Goal: Information Seeking & Learning: Learn about a topic

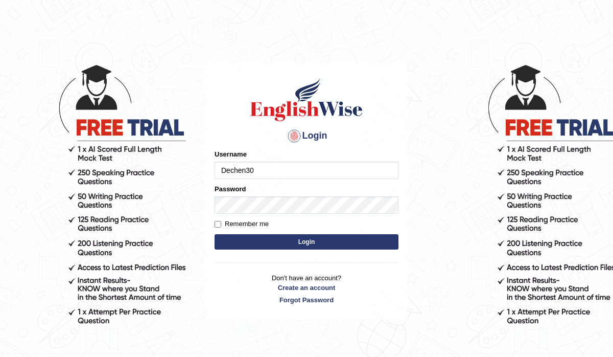
type input "Dechen30"
click at [215, 222] on input "Remember me" at bounding box center [218, 224] width 7 height 7
checkbox input "true"
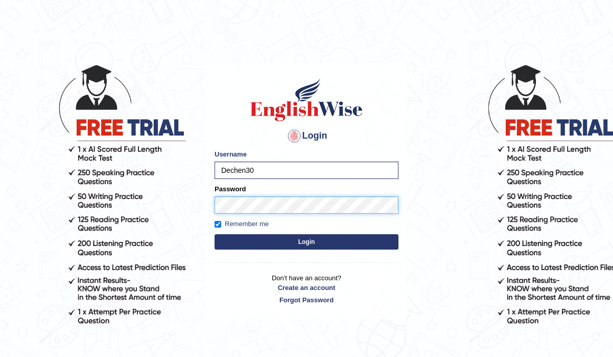
click at [215, 234] on button "Login" at bounding box center [307, 241] width 184 height 15
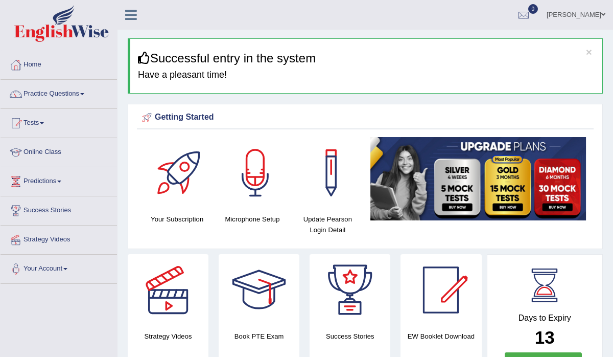
click at [67, 97] on link "Practice Questions" at bounding box center [59, 93] width 117 height 26
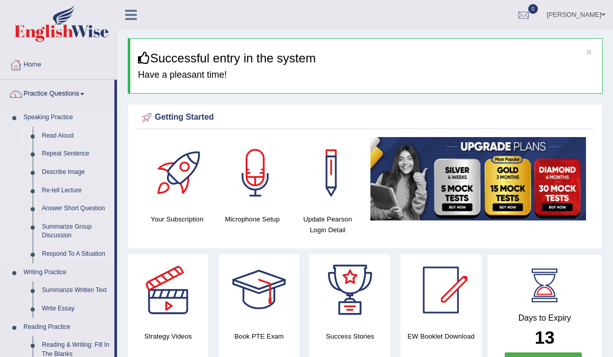
click at [63, 136] on link "Read Aloud" at bounding box center [75, 136] width 77 height 18
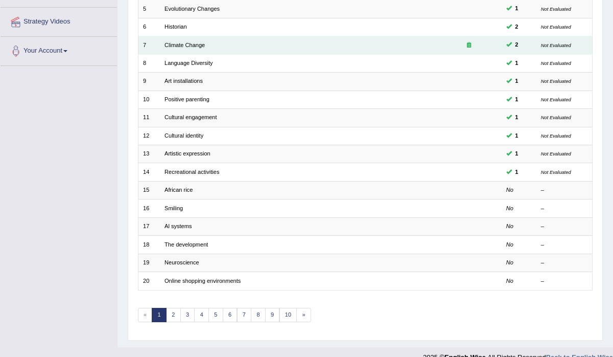
scroll to position [217, 0]
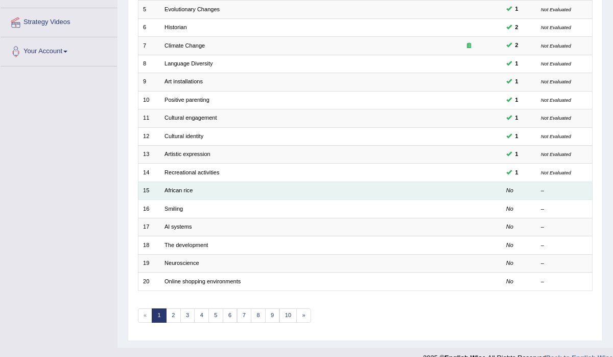
click at [485, 188] on td at bounding box center [468, 190] width 65 height 18
click at [184, 188] on link "African rice" at bounding box center [179, 190] width 28 height 6
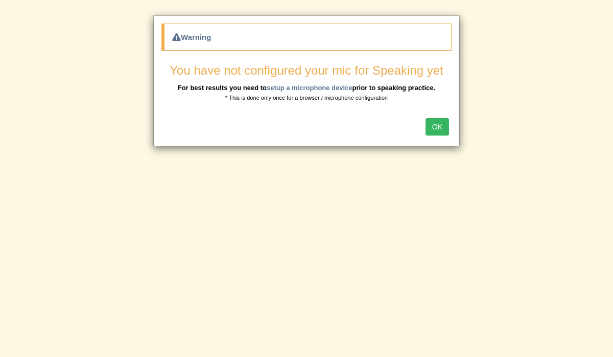
click at [441, 127] on button "OK" at bounding box center [438, 126] width 24 height 17
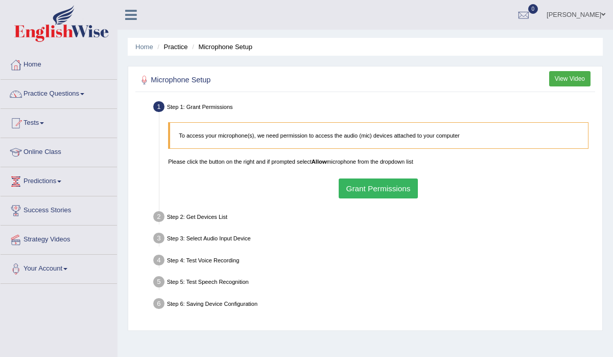
click at [362, 186] on button "Grant Permissions" at bounding box center [378, 188] width 79 height 20
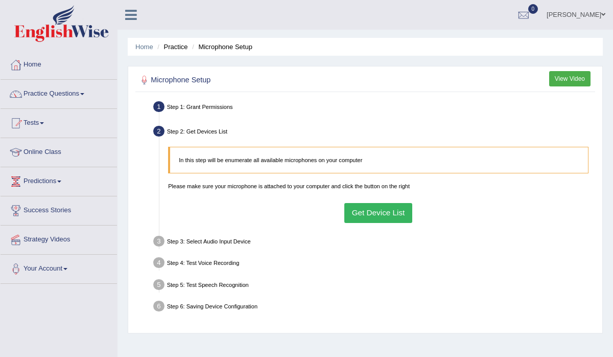
click at [374, 219] on button "Get Device List" at bounding box center [378, 213] width 68 height 20
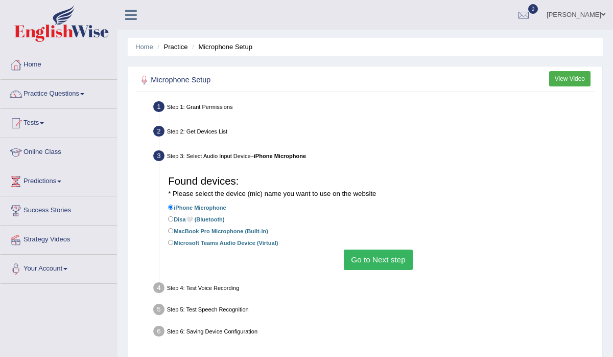
click at [373, 255] on button "Go to Next step" at bounding box center [378, 259] width 69 height 20
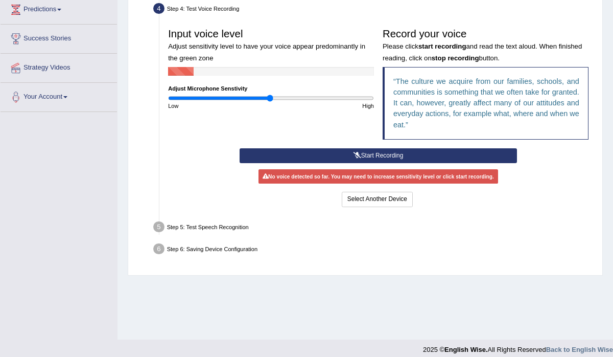
scroll to position [180, 0]
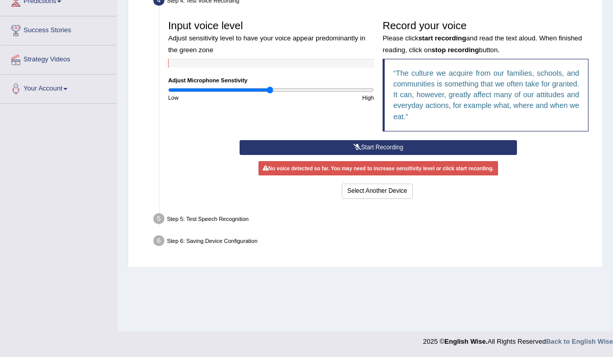
click at [400, 147] on button "Start Recording" at bounding box center [379, 147] width 278 height 15
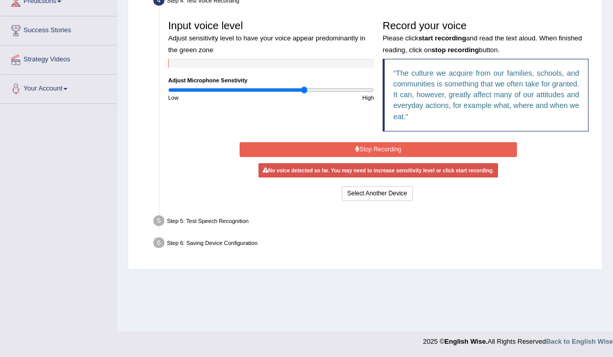
type input "1.34"
click at [304, 89] on input "range" at bounding box center [271, 89] width 206 height 7
click at [386, 153] on button "Stop Recording" at bounding box center [379, 149] width 278 height 15
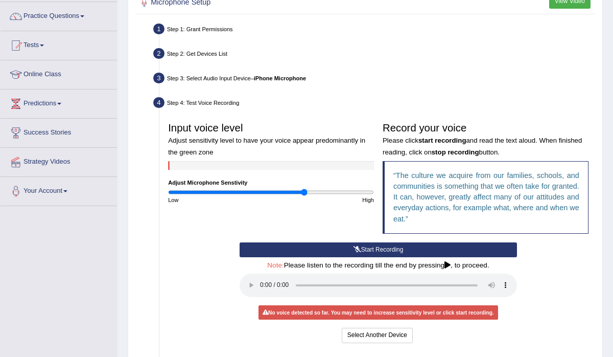
scroll to position [0, 0]
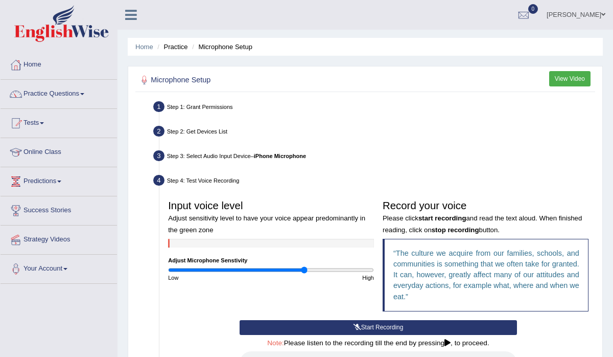
click at [182, 47] on li "Practice" at bounding box center [171, 47] width 33 height 10
click at [69, 90] on link "Practice Questions" at bounding box center [59, 93] width 117 height 26
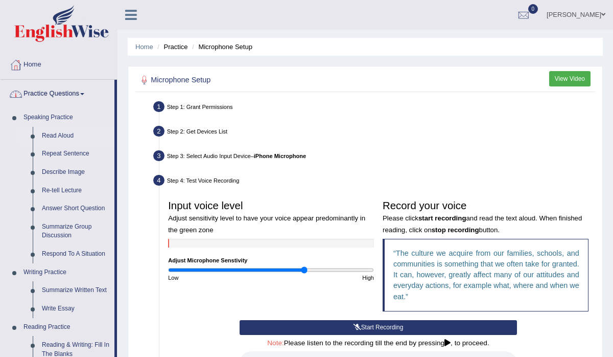
click at [63, 136] on link "Read Aloud" at bounding box center [75, 136] width 77 height 18
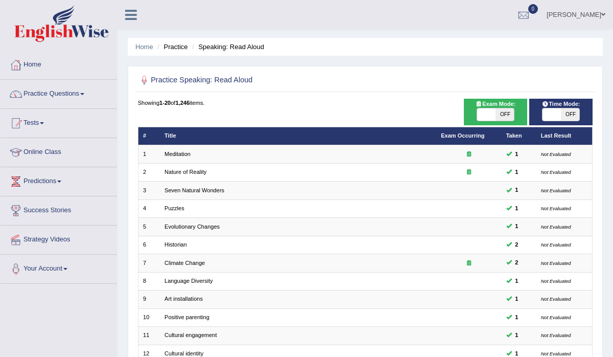
click at [552, 114] on span at bounding box center [552, 114] width 18 height 12
checkbox input "true"
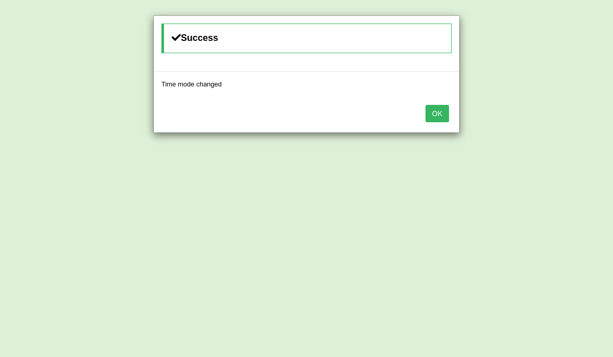
click at [439, 112] on button "OK" at bounding box center [438, 113] width 24 height 17
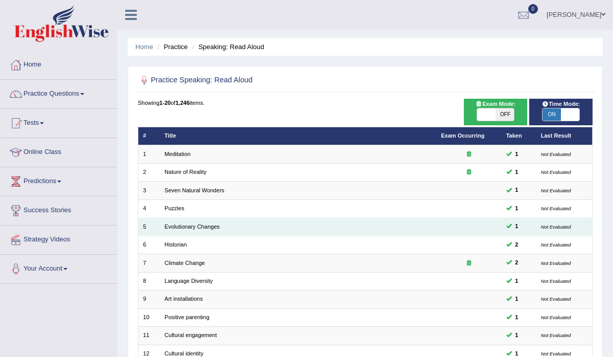
scroll to position [227, 0]
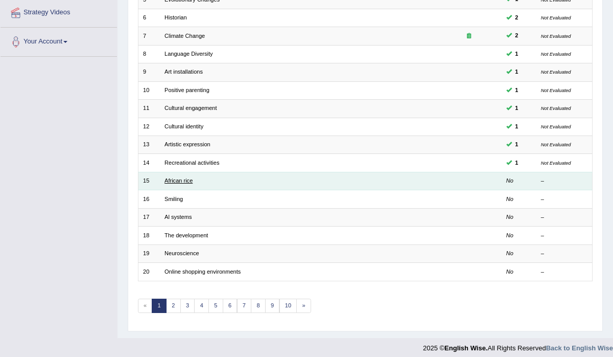
click at [182, 177] on link "African rice" at bounding box center [179, 180] width 28 height 6
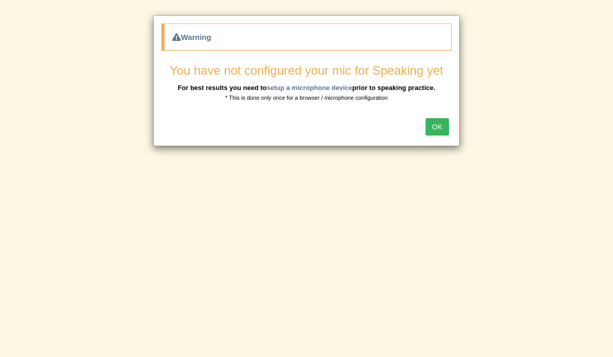
click at [449, 123] on button "OK" at bounding box center [438, 126] width 24 height 17
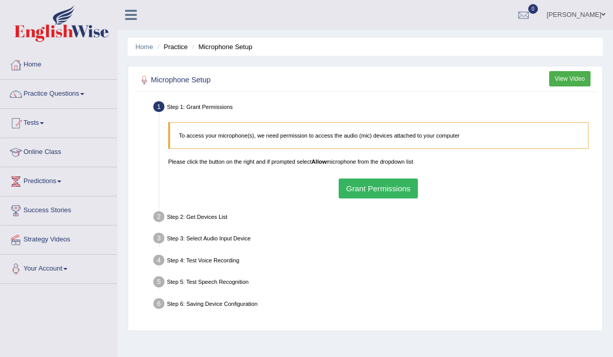
click at [383, 182] on button "Grant Permissions" at bounding box center [378, 188] width 79 height 20
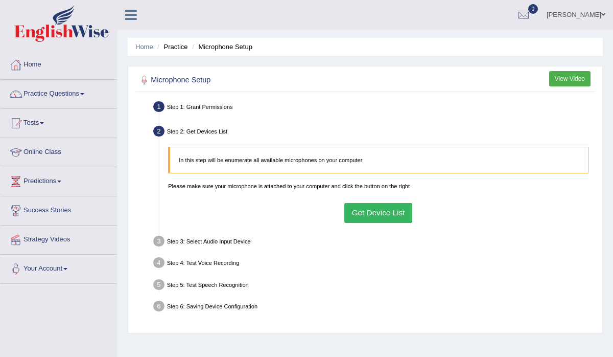
click at [400, 215] on button "Get Device List" at bounding box center [378, 213] width 68 height 20
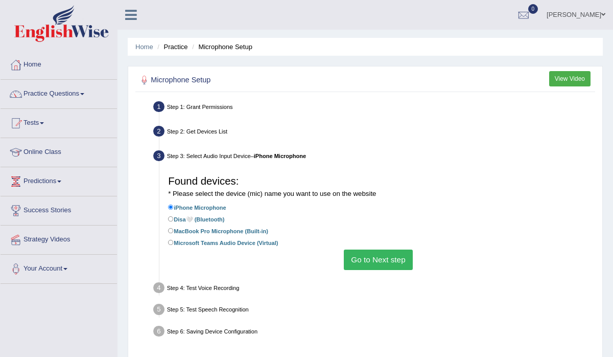
click at [193, 220] on label "Disa🤍 (Bluetooth)" at bounding box center [196, 219] width 56 height 10
click at [174, 220] on input "Disa🤍 (Bluetooth)" at bounding box center [171, 219] width 6 height 6
radio input "true"
click at [386, 265] on button "Go to Next step" at bounding box center [378, 259] width 69 height 20
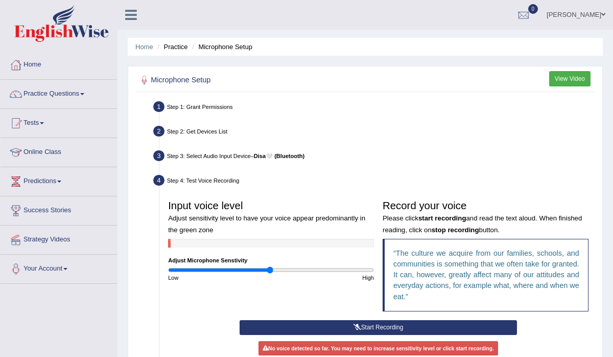
scroll to position [14, 0]
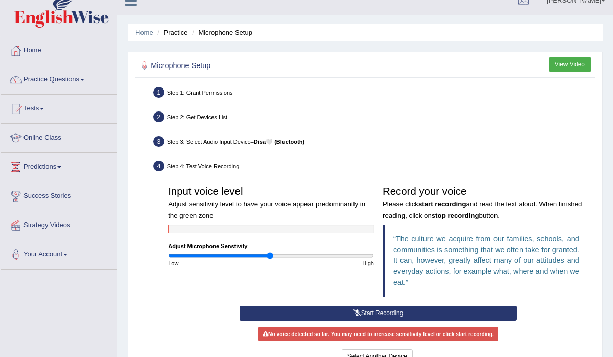
click at [370, 309] on button "Start Recording" at bounding box center [379, 313] width 278 height 15
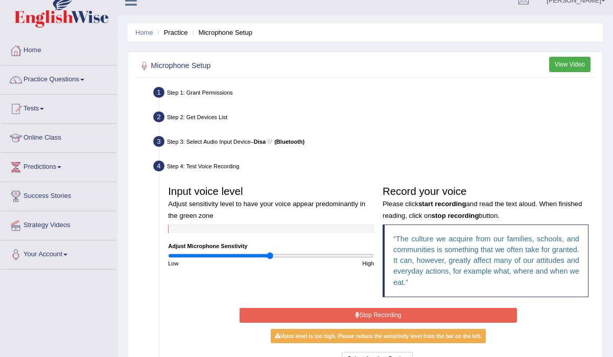
click at [378, 313] on button "Stop Recording" at bounding box center [379, 315] width 278 height 15
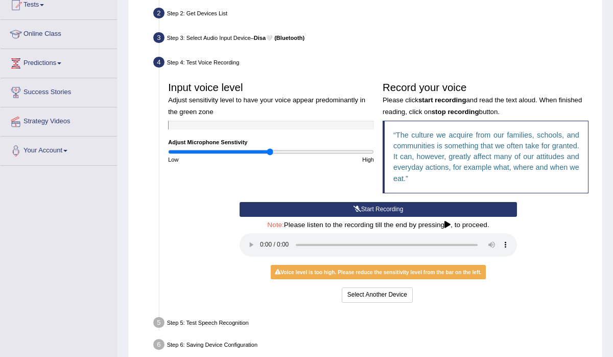
scroll to position [180, 0]
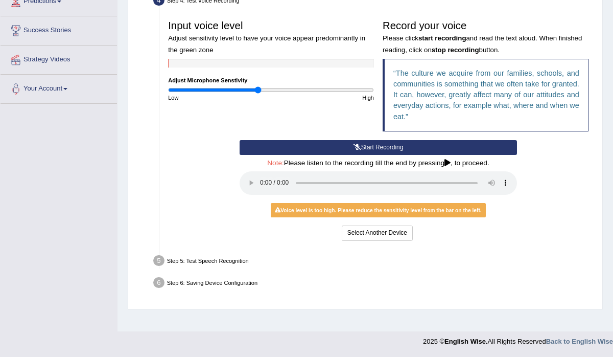
type input "0.88"
click at [259, 90] on input "range" at bounding box center [271, 89] width 206 height 7
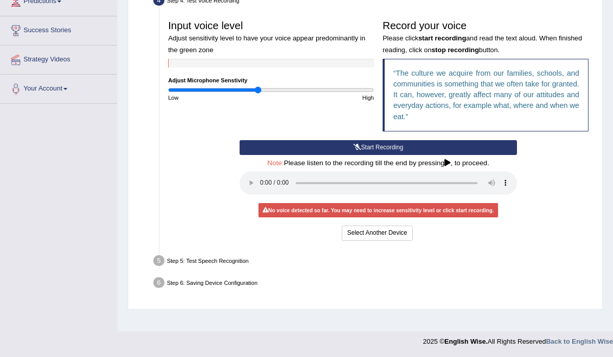
click at [311, 155] on div "Start Recording Stop Recording Note: Please listen to the recording till the en…" at bounding box center [379, 191] width 286 height 103
click at [320, 153] on button "Start Recording" at bounding box center [379, 147] width 278 height 15
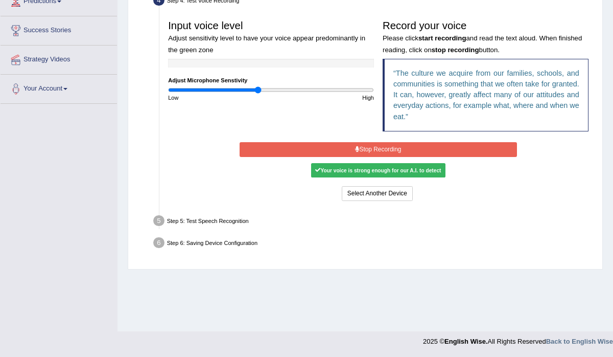
click at [375, 149] on button "Stop Recording" at bounding box center [379, 149] width 278 height 15
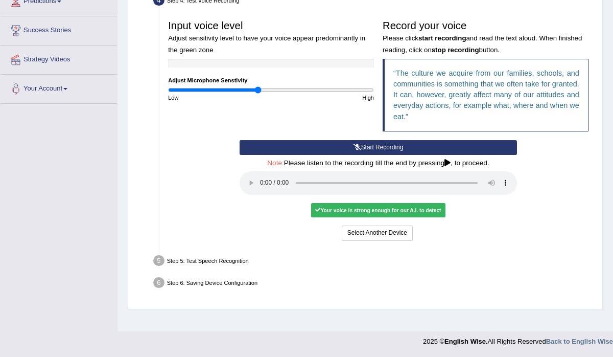
click at [375, 211] on div "Your voice is strong enough for our A.I. to detect" at bounding box center [378, 210] width 134 height 14
click at [413, 235] on button "Voice is ok. Go to Next step" at bounding box center [415, 232] width 86 height 15
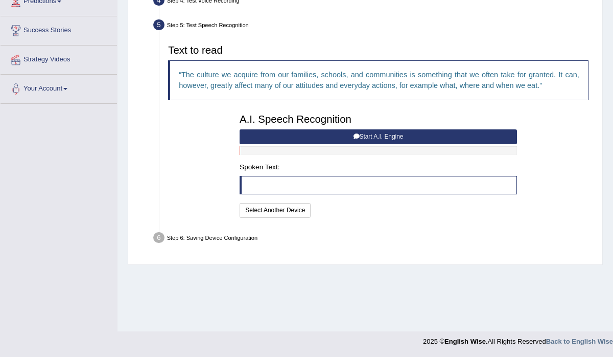
click at [326, 183] on blockquote at bounding box center [379, 185] width 278 height 18
click at [412, 134] on button "Start A.I. Engine" at bounding box center [379, 136] width 278 height 15
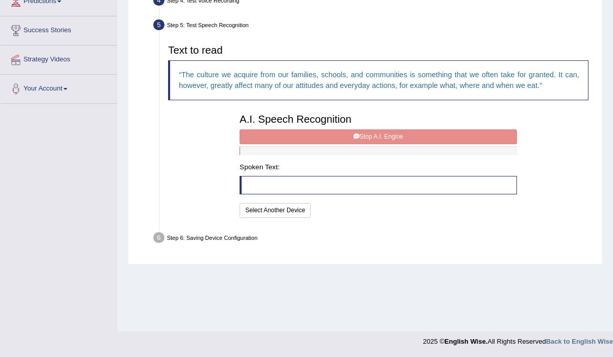
click at [377, 138] on div "A.I. Speech Recognition Start A.I. Engine Stop A.I. Engine Note: Please listen …" at bounding box center [379, 164] width 286 height 111
click at [370, 193] on div "A.I. Speech Recognition Start A.I. Engine Stop A.I. Engine Note: Please listen …" at bounding box center [379, 164] width 286 height 111
click at [370, 191] on blockquote at bounding box center [379, 185] width 278 height 18
click at [370, 189] on blockquote at bounding box center [379, 185] width 278 height 18
click at [404, 144] on div "A.I. Speech Recognition Start A.I. Engine Stop A.I. Engine Note: Please listen …" at bounding box center [379, 164] width 286 height 111
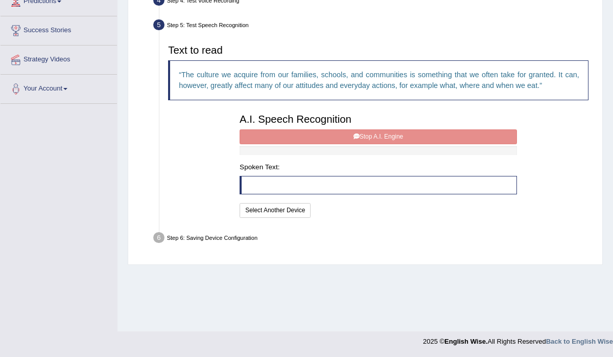
click at [412, 133] on div "A.I. Speech Recognition Start A.I. Engine Stop A.I. Engine Note: Please listen …" at bounding box center [379, 164] width 286 height 111
click at [405, 148] on div at bounding box center [379, 150] width 278 height 9
click at [314, 181] on blockquote at bounding box center [379, 185] width 278 height 18
click at [362, 131] on div "A.I. Speech Recognition Start A.I. Engine Stop A.I. Engine Note: Please listen …" at bounding box center [379, 164] width 286 height 111
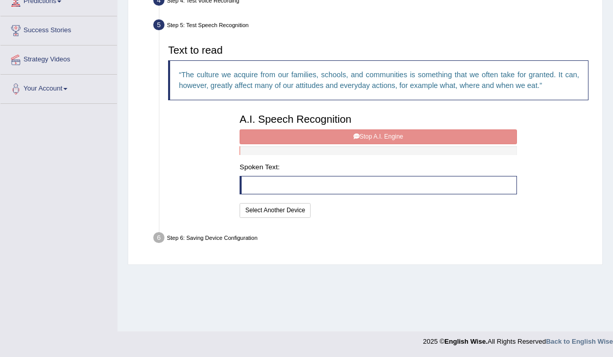
click at [351, 136] on div "A.I. Speech Recognition Start A.I. Engine Stop A.I. Engine Note: Please listen …" at bounding box center [379, 164] width 286 height 111
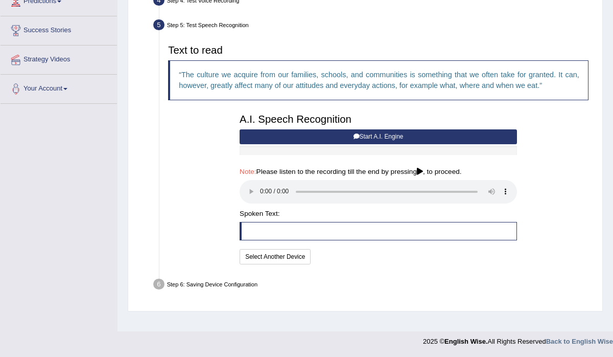
scroll to position [179, 0]
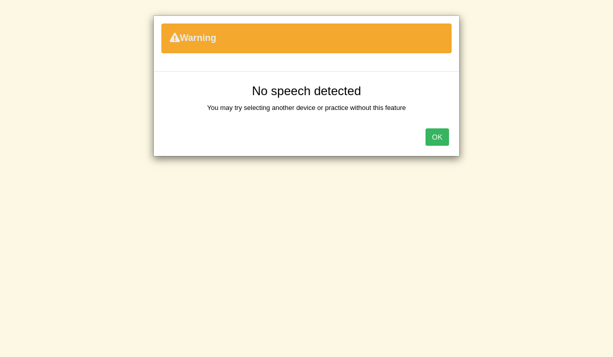
click at [438, 136] on button "OK" at bounding box center [438, 136] width 24 height 17
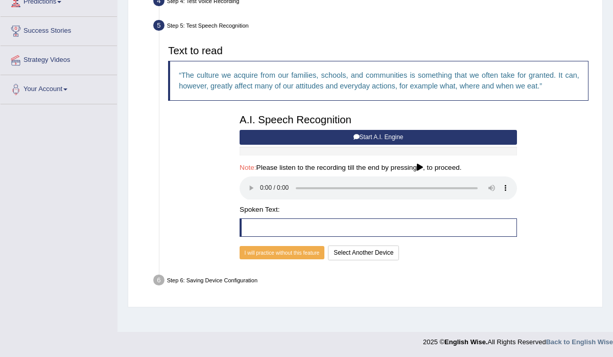
click at [320, 137] on button "Start A.I. Engine" at bounding box center [379, 137] width 278 height 15
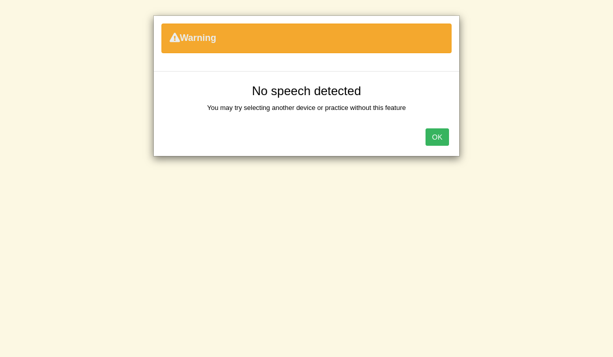
click at [441, 136] on button "OK" at bounding box center [438, 136] width 24 height 17
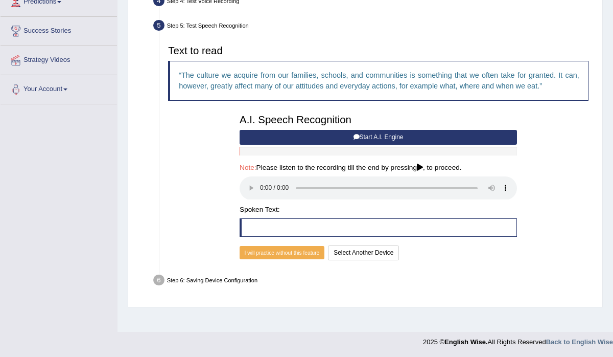
click at [423, 166] on icon at bounding box center [420, 167] width 6 height 7
click at [271, 231] on blockquote at bounding box center [379, 227] width 278 height 18
click at [306, 250] on button "I will practice without this feature" at bounding box center [282, 252] width 85 height 13
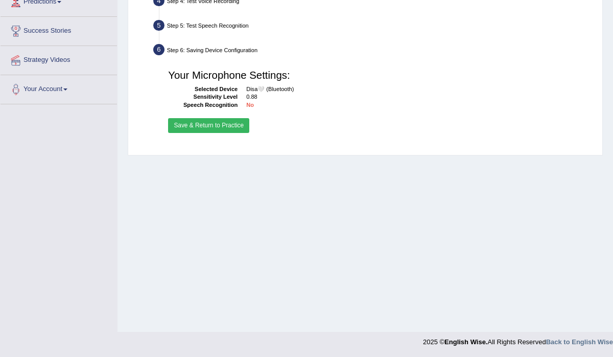
click at [222, 124] on button "Save & Return to Practice" at bounding box center [208, 125] width 81 height 15
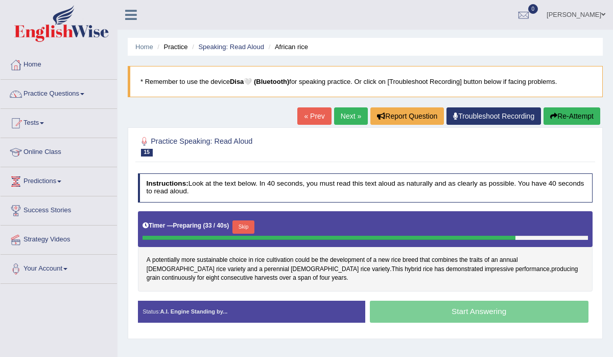
click at [250, 225] on button "Skip" at bounding box center [244, 226] width 22 height 13
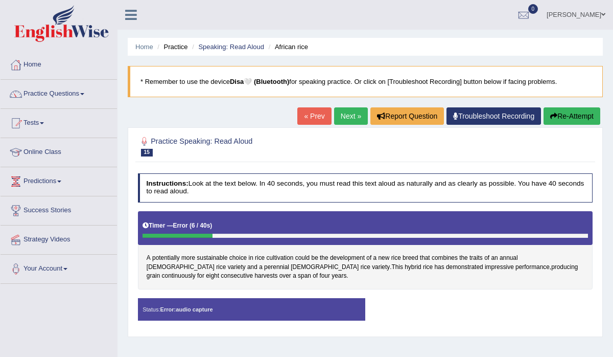
click at [241, 312] on div "Status: Error: audio capture" at bounding box center [251, 309] width 227 height 22
click at [308, 114] on link "« Prev" at bounding box center [314, 115] width 34 height 17
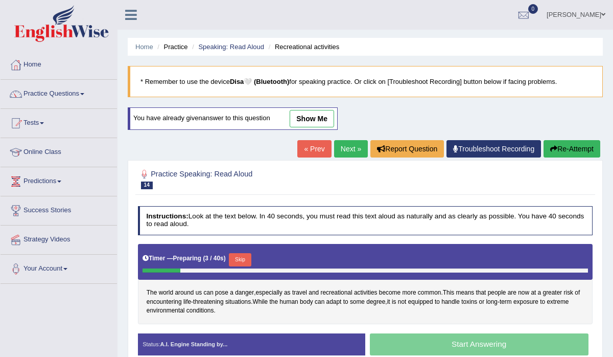
click at [245, 260] on button "Skip" at bounding box center [240, 259] width 22 height 13
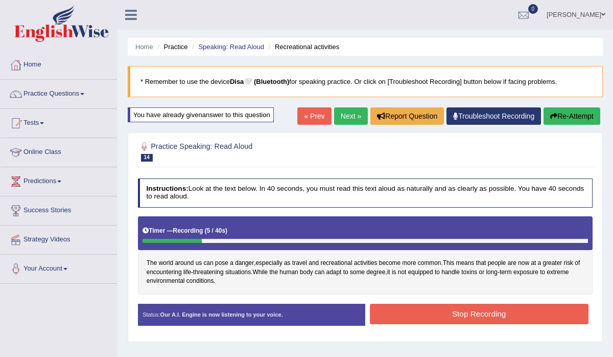
click at [310, 120] on link "« Prev" at bounding box center [314, 115] width 34 height 17
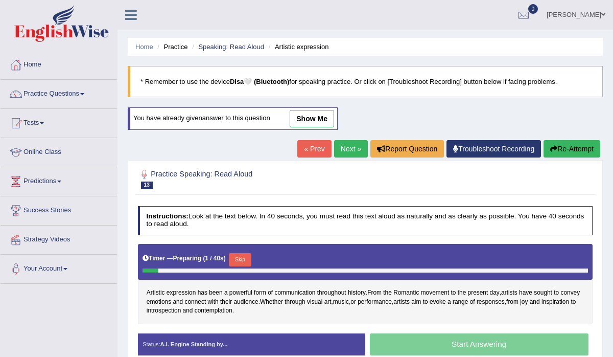
click at [337, 152] on link "Next »" at bounding box center [351, 148] width 34 height 17
click at [246, 258] on button "Skip" at bounding box center [240, 259] width 22 height 13
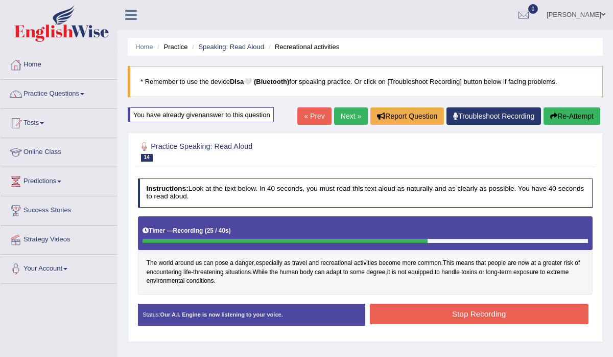
click at [433, 312] on button "Stop Recording" at bounding box center [479, 314] width 219 height 20
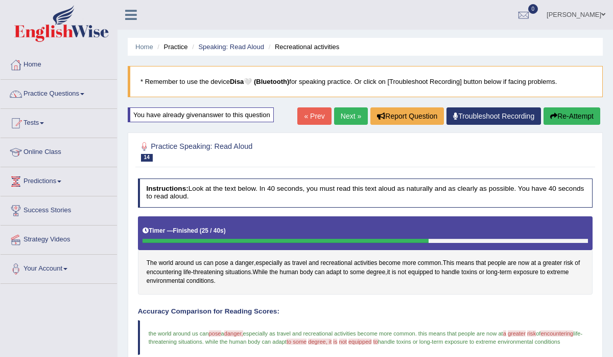
click at [560, 117] on button "Re-Attempt" at bounding box center [572, 115] width 57 height 17
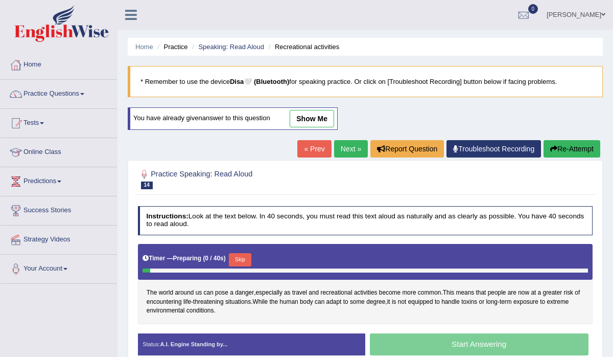
click at [341, 149] on link "Next »" at bounding box center [351, 148] width 34 height 17
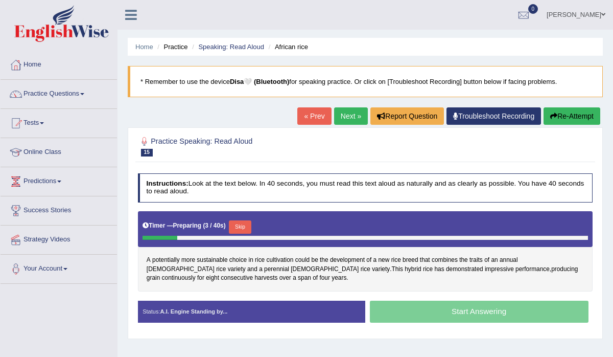
click at [242, 227] on button "Skip" at bounding box center [240, 226] width 22 height 13
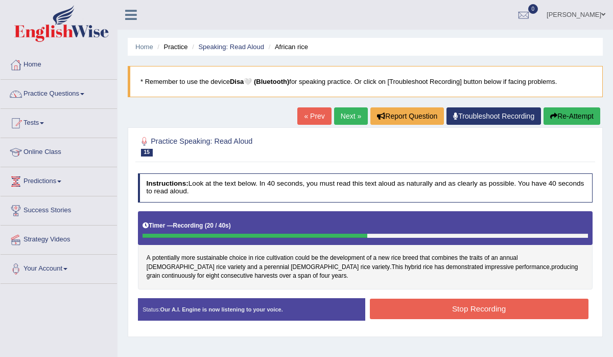
click at [441, 307] on button "Stop Recording" at bounding box center [479, 308] width 219 height 20
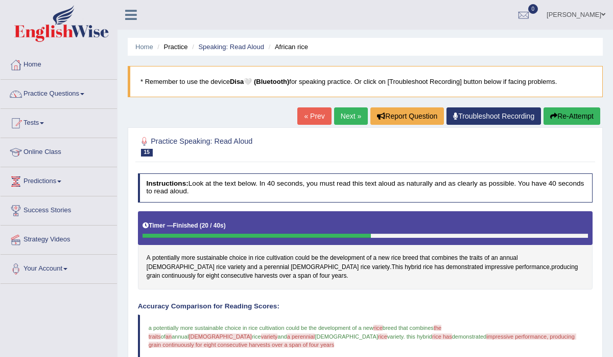
click at [567, 113] on button "Re-Attempt" at bounding box center [572, 115] width 57 height 17
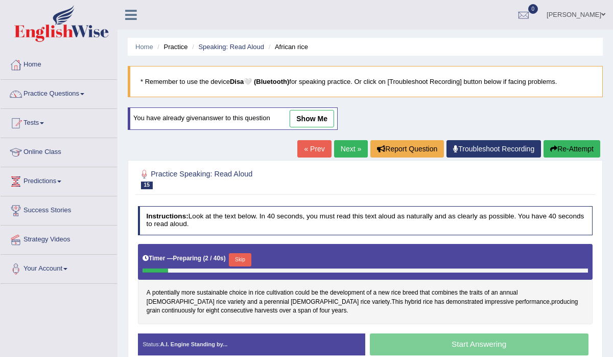
click at [348, 148] on link "Next »" at bounding box center [351, 148] width 34 height 17
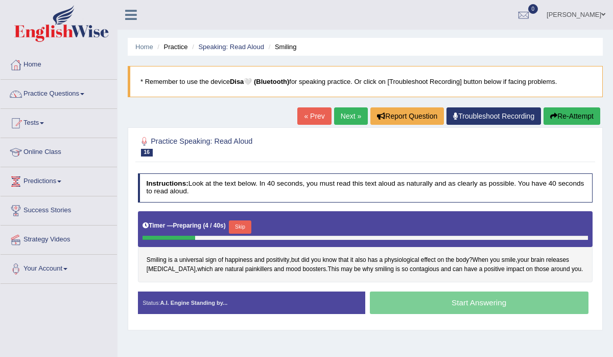
click at [241, 224] on button "Skip" at bounding box center [240, 226] width 22 height 13
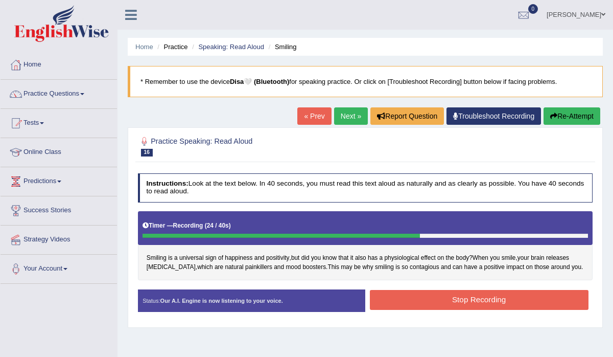
click at [424, 301] on button "Stop Recording" at bounding box center [479, 300] width 219 height 20
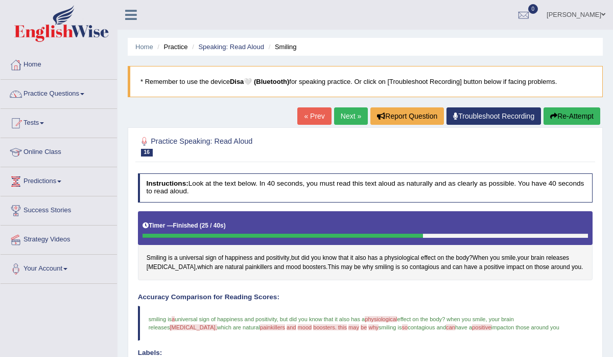
click at [563, 116] on button "Re-Attempt" at bounding box center [572, 115] width 57 height 17
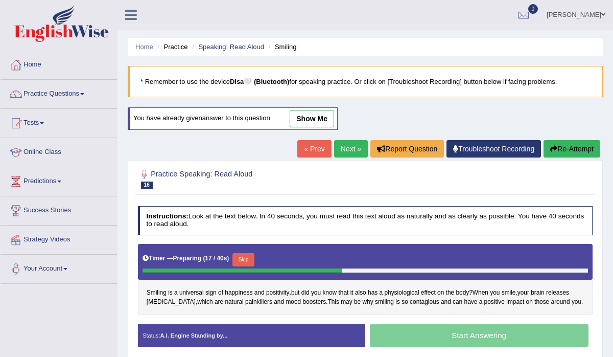
click at [247, 256] on button "Skip" at bounding box center [244, 259] width 22 height 13
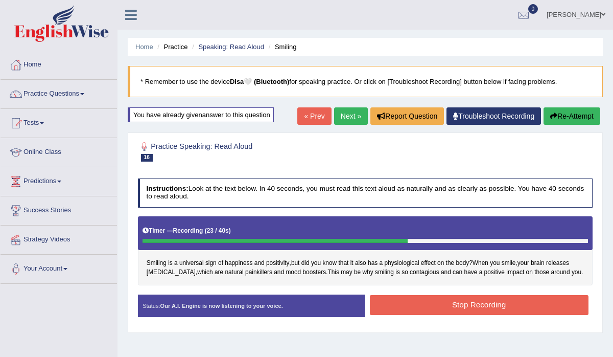
click at [440, 301] on button "Stop Recording" at bounding box center [479, 305] width 219 height 20
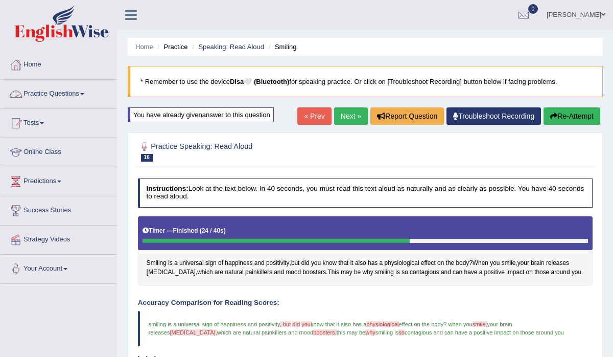
click at [84, 92] on link "Practice Questions" at bounding box center [59, 93] width 117 height 26
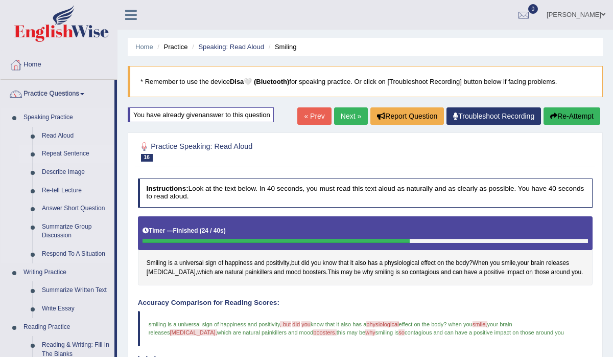
click at [68, 153] on link "Repeat Sentence" at bounding box center [75, 154] width 77 height 18
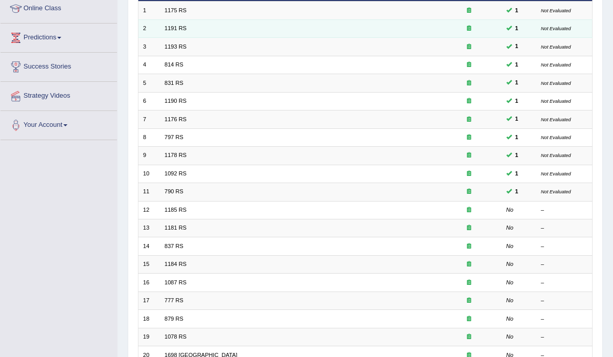
scroll to position [227, 0]
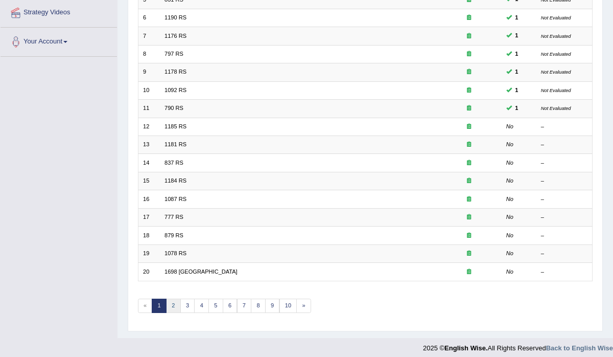
click at [173, 298] on link "2" at bounding box center [173, 305] width 15 height 14
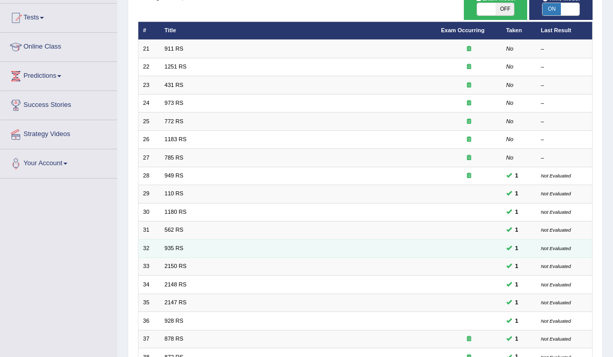
scroll to position [124, 0]
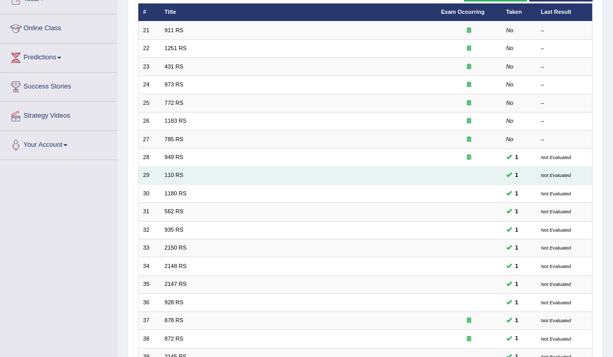
click at [476, 172] on td at bounding box center [468, 176] width 65 height 18
click at [171, 172] on link "110 RS" at bounding box center [174, 175] width 19 height 6
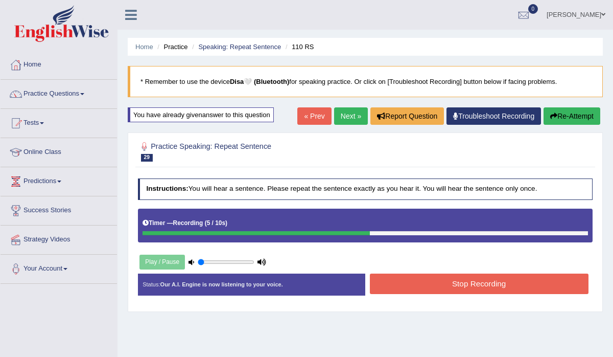
click at [455, 279] on button "Stop Recording" at bounding box center [479, 283] width 219 height 20
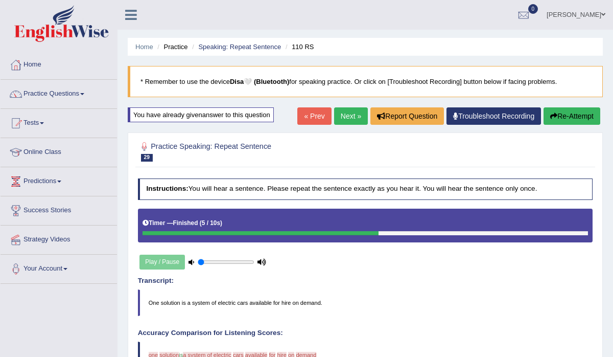
click at [560, 114] on button "Re-Attempt" at bounding box center [572, 115] width 57 height 17
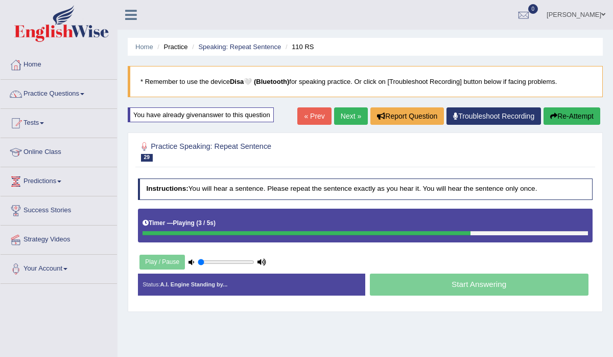
click at [352, 117] on link "Next »" at bounding box center [351, 115] width 34 height 17
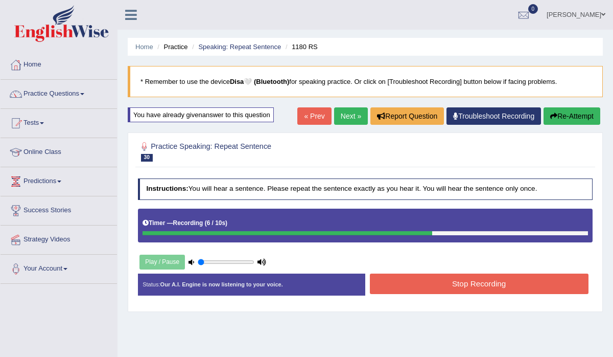
click at [446, 288] on button "Stop Recording" at bounding box center [479, 283] width 219 height 20
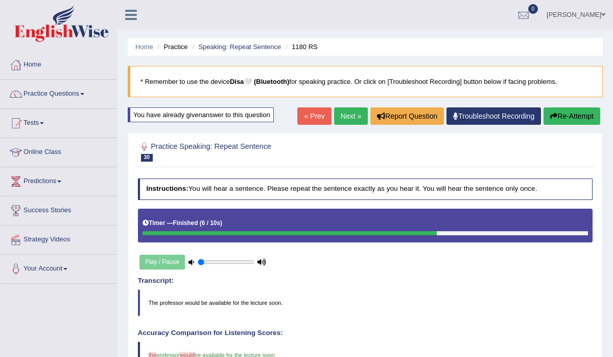
click at [355, 117] on link "Next »" at bounding box center [351, 115] width 34 height 17
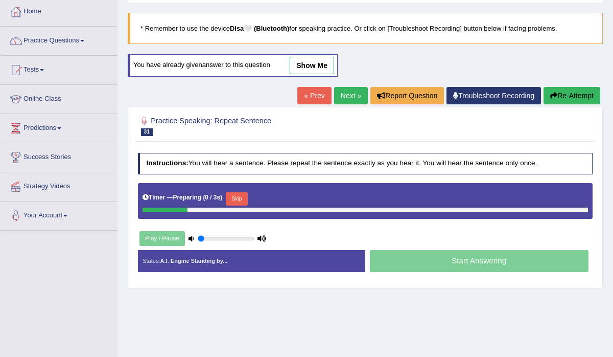
scroll to position [55, 0]
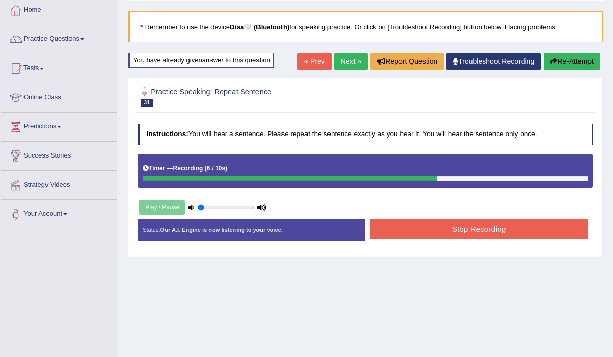
click at [477, 228] on button "Stop Recording" at bounding box center [479, 229] width 219 height 20
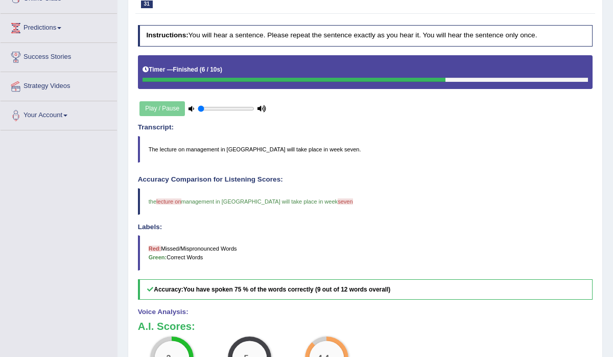
scroll to position [0, 0]
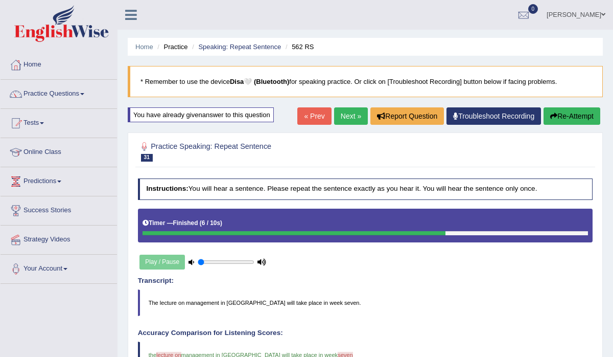
click at [350, 118] on link "Next »" at bounding box center [351, 115] width 34 height 17
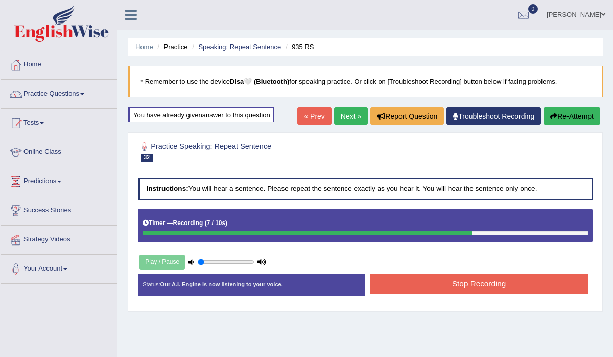
click at [453, 285] on button "Stop Recording" at bounding box center [479, 283] width 219 height 20
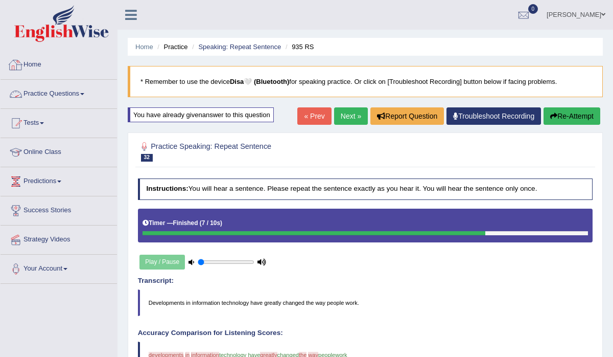
click at [63, 89] on link "Practice Questions" at bounding box center [59, 93] width 117 height 26
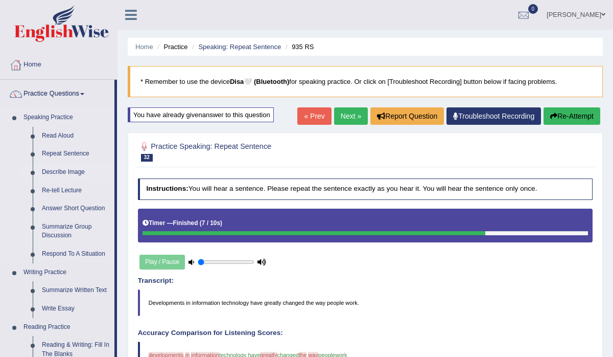
click at [51, 174] on link "Describe Image" at bounding box center [75, 172] width 77 height 18
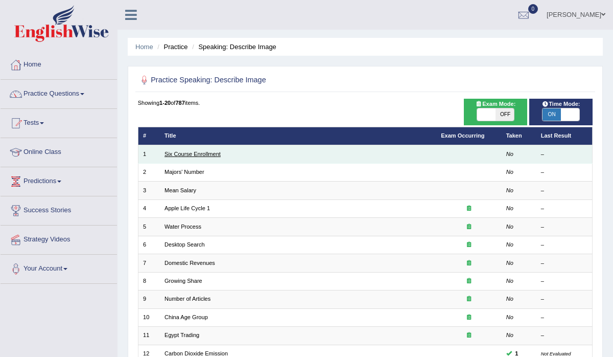
click at [187, 154] on link "Six Course Enrollment" at bounding box center [193, 154] width 56 height 6
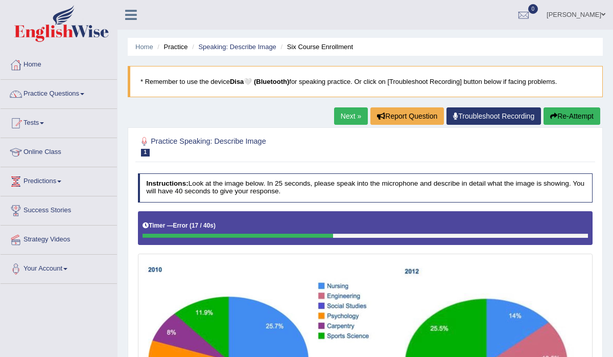
click at [570, 117] on button "Re-Attempt" at bounding box center [572, 115] width 57 height 17
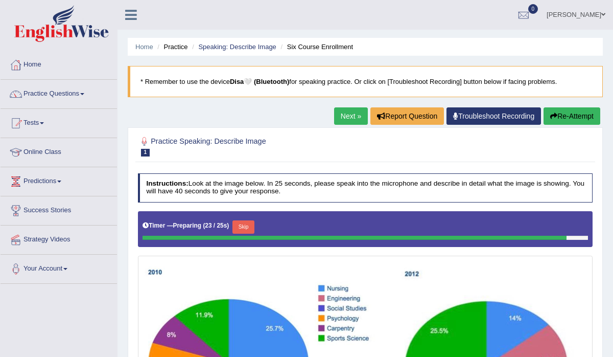
click at [569, 116] on button "Re-Attempt" at bounding box center [572, 115] width 57 height 17
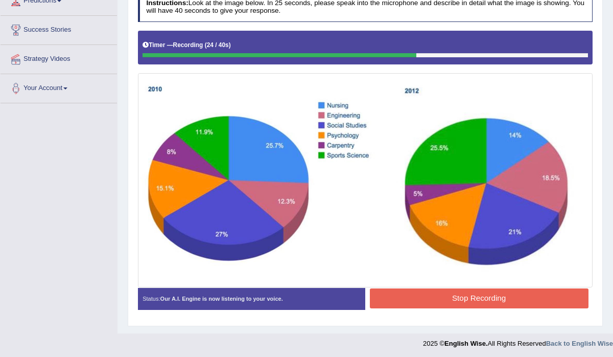
scroll to position [205, 0]
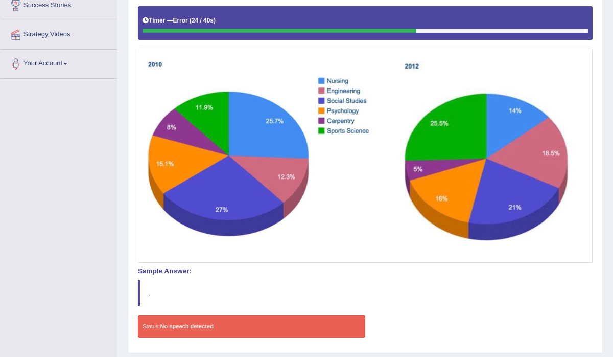
click at [569, 116] on img at bounding box center [365, 156] width 451 height 210
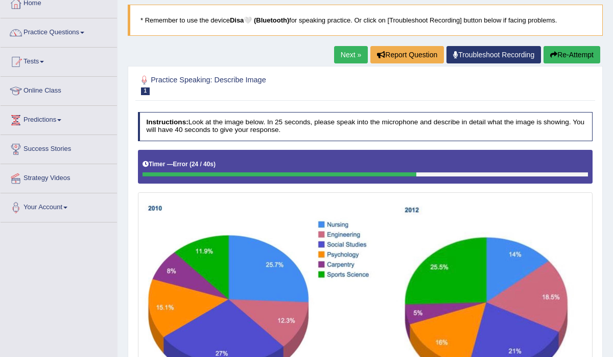
scroll to position [60, 0]
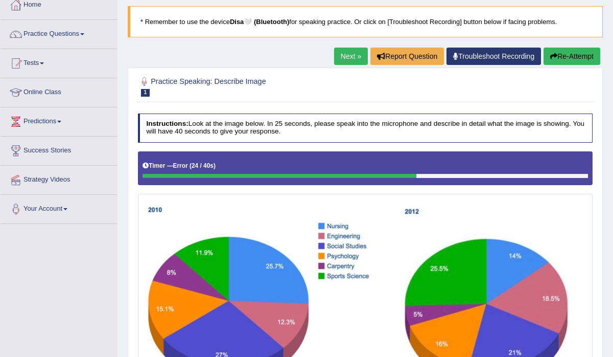
click at [578, 55] on button "Re-Attempt" at bounding box center [572, 56] width 57 height 17
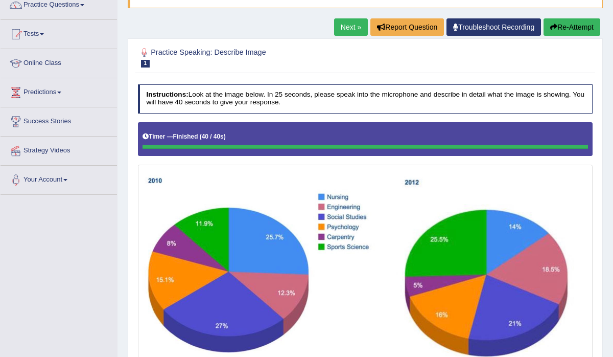
scroll to position [87, 0]
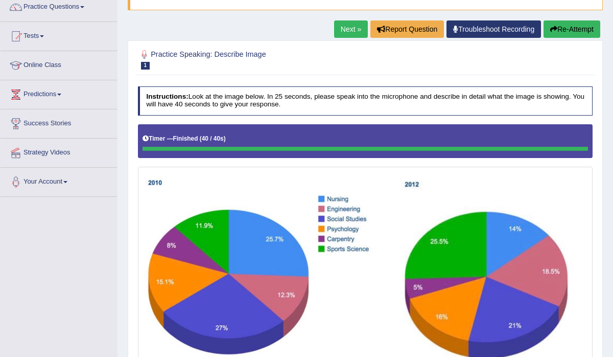
click at [346, 29] on link "Next »" at bounding box center [351, 28] width 34 height 17
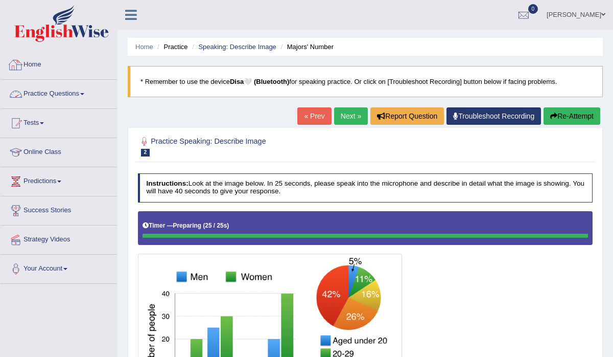
click at [88, 95] on link "Practice Questions" at bounding box center [59, 93] width 117 height 26
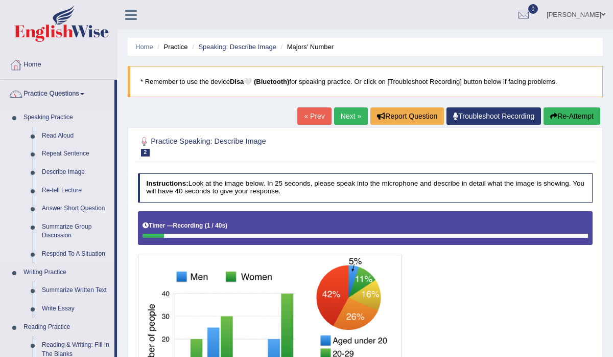
click at [58, 192] on link "Re-tell Lecture" at bounding box center [75, 190] width 77 height 18
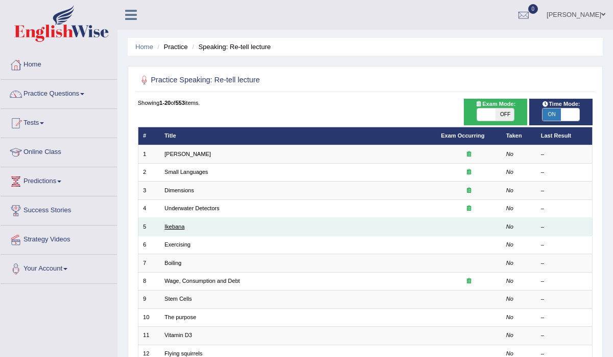
click at [177, 226] on link "Ikebana" at bounding box center [175, 226] width 20 height 6
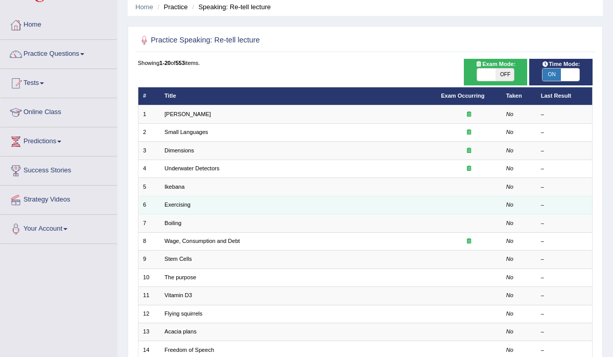
scroll to position [43, 0]
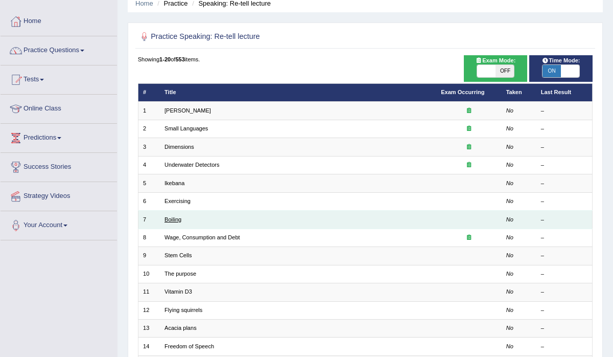
click at [172, 218] on link "Boiling" at bounding box center [173, 219] width 17 height 6
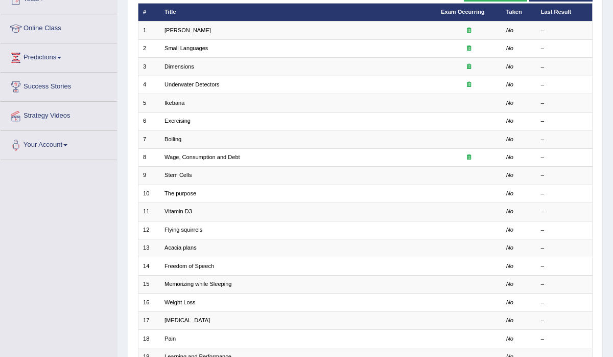
scroll to position [127, 0]
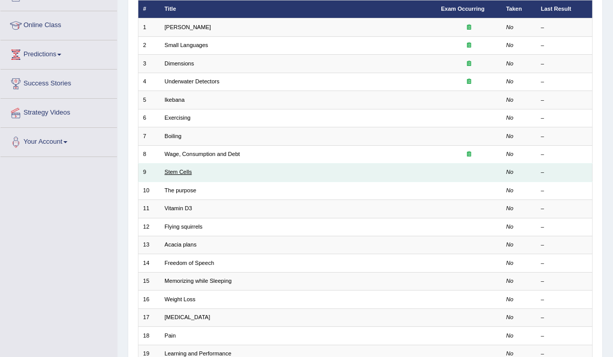
click at [178, 169] on link "Stem Cells" at bounding box center [178, 172] width 27 height 6
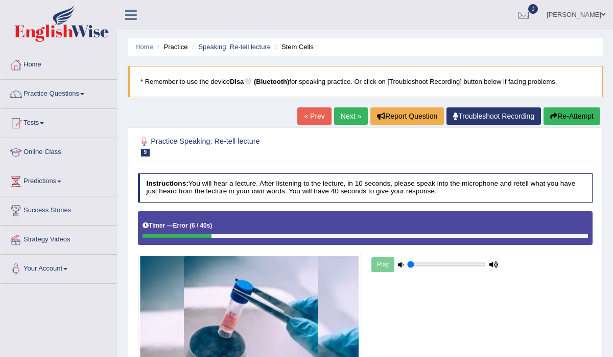
click at [579, 118] on button "Re-Attempt" at bounding box center [572, 115] width 57 height 17
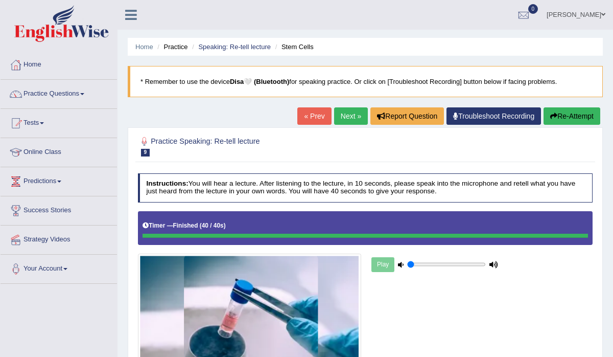
click at [584, 117] on button "Re-Attempt" at bounding box center [572, 115] width 57 height 17
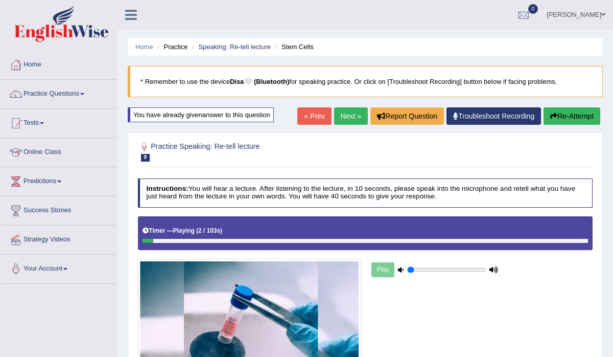
click at [341, 111] on link "Next »" at bounding box center [351, 115] width 34 height 17
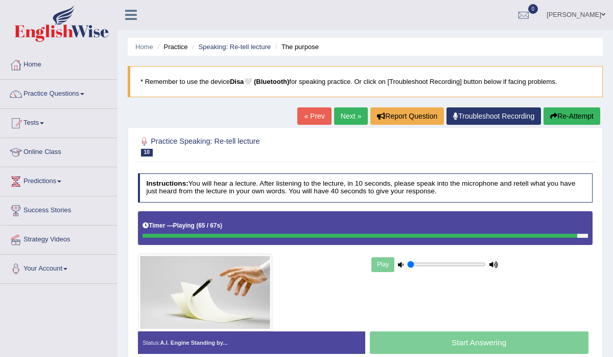
click at [566, 116] on button "Re-Attempt" at bounding box center [572, 115] width 57 height 17
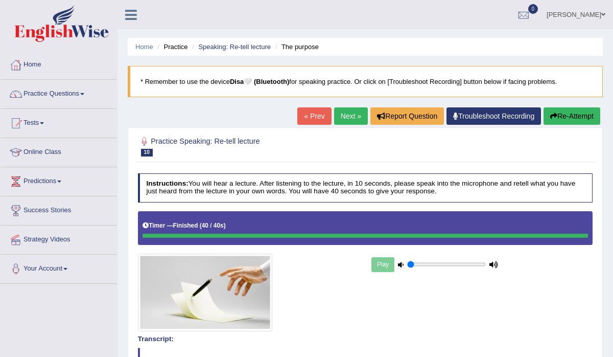
click at [346, 120] on link "Next »" at bounding box center [351, 115] width 34 height 17
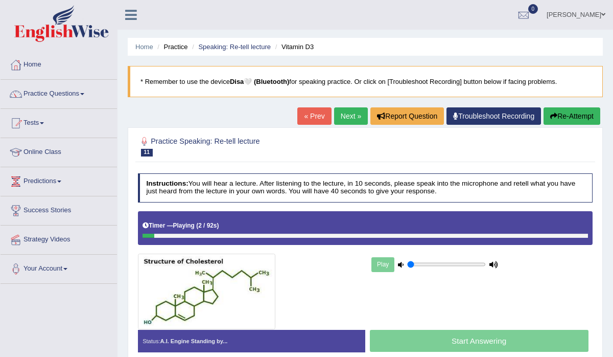
click at [336, 119] on link "Next »" at bounding box center [351, 115] width 34 height 17
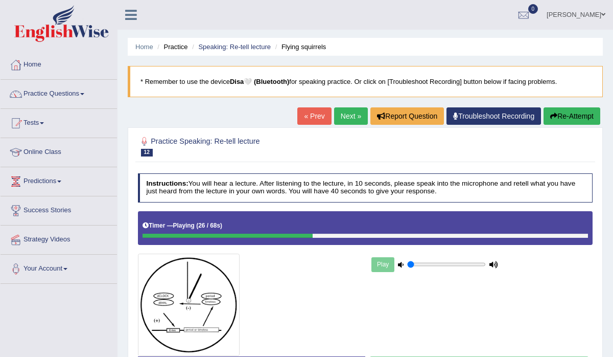
click at [339, 113] on link "Next »" at bounding box center [351, 115] width 34 height 17
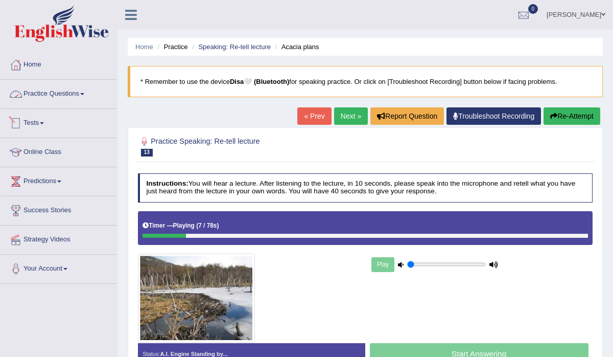
click at [84, 94] on link "Practice Questions" at bounding box center [59, 93] width 117 height 26
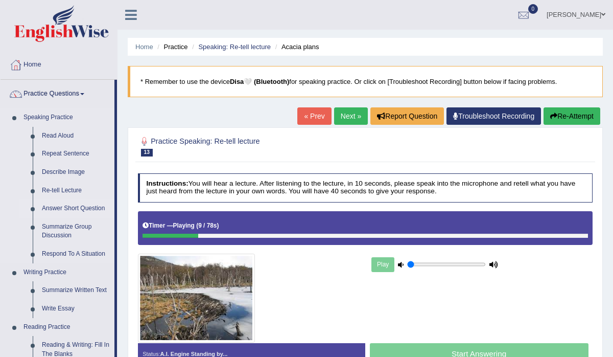
click at [66, 207] on link "Answer Short Question" at bounding box center [75, 208] width 77 height 18
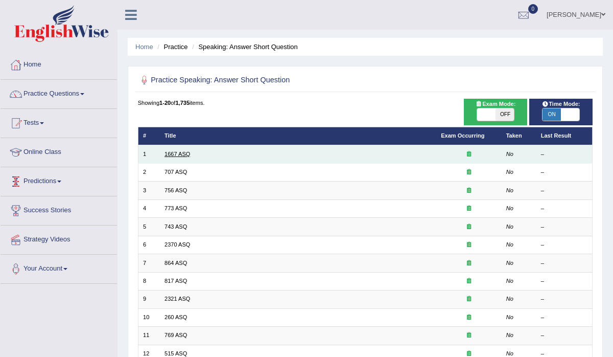
click at [179, 153] on link "1667 ASQ" at bounding box center [178, 154] width 26 height 6
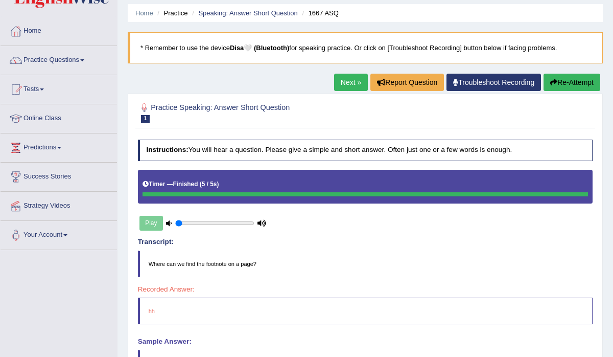
scroll to position [32, 0]
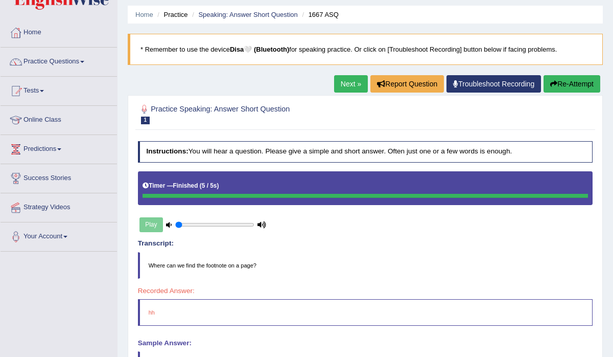
click at [351, 88] on link "Next »" at bounding box center [351, 83] width 34 height 17
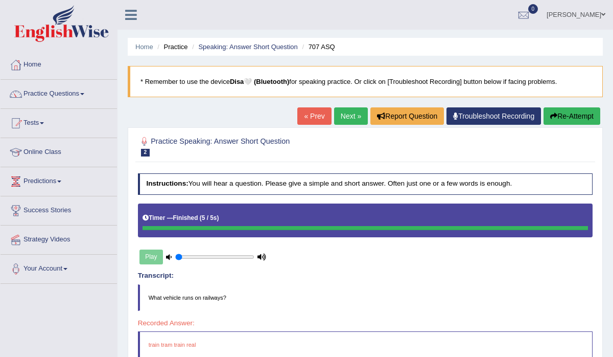
click at [351, 113] on link "Next »" at bounding box center [351, 115] width 34 height 17
click at [346, 111] on link "Next »" at bounding box center [351, 115] width 34 height 17
click at [354, 113] on link "Next »" at bounding box center [351, 115] width 34 height 17
click at [345, 116] on link "Next »" at bounding box center [351, 115] width 34 height 17
click at [349, 113] on link "Next »" at bounding box center [351, 115] width 34 height 17
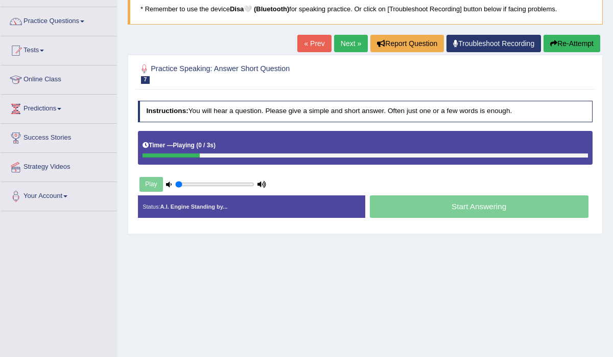
scroll to position [75, 0]
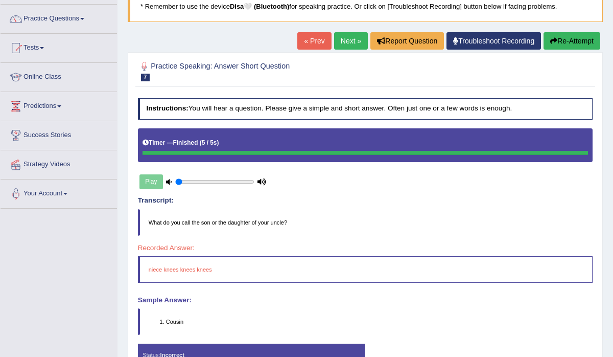
click at [346, 39] on link "Next »" at bounding box center [351, 40] width 34 height 17
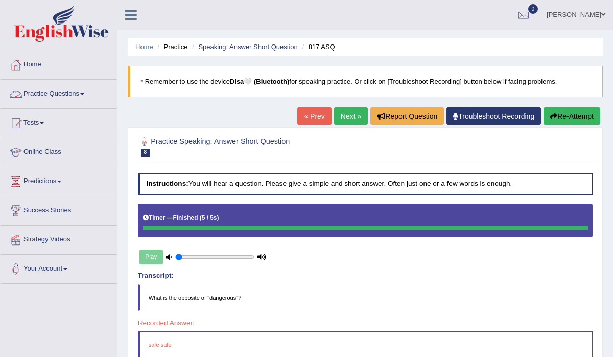
click at [66, 93] on link "Practice Questions" at bounding box center [59, 93] width 117 height 26
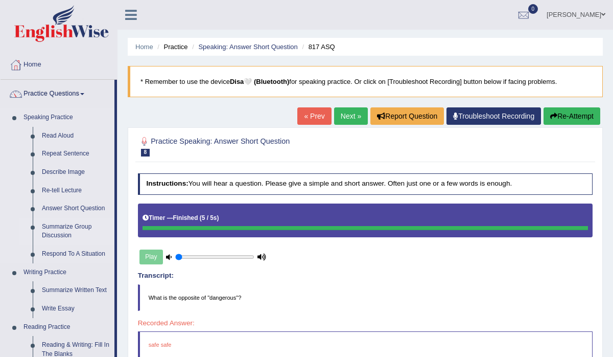
click at [60, 228] on link "Summarize Group Discussion" at bounding box center [75, 231] width 77 height 27
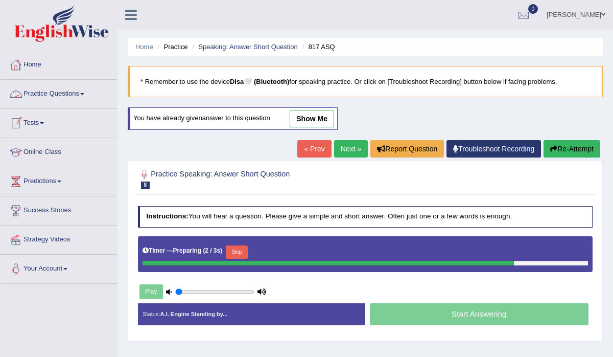
click at [72, 96] on link "Practice Questions" at bounding box center [59, 93] width 117 height 26
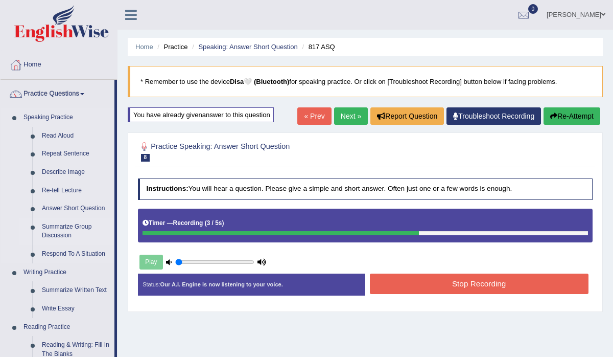
click at [62, 226] on link "Summarize Group Discussion" at bounding box center [75, 231] width 77 height 27
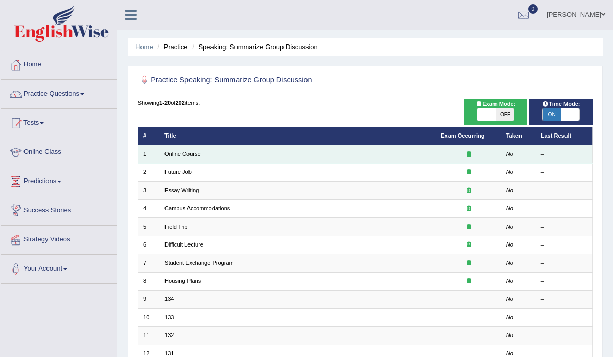
click at [180, 153] on link "Online Course" at bounding box center [183, 154] width 36 height 6
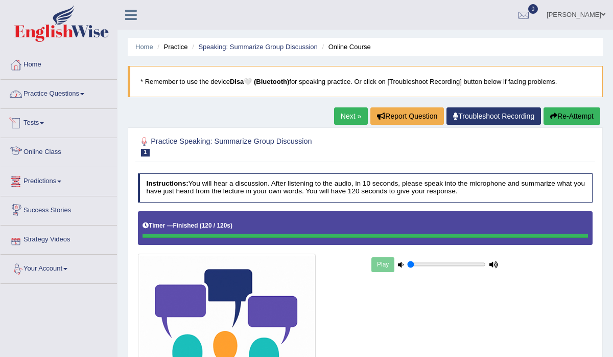
click at [84, 94] on link "Practice Questions" at bounding box center [59, 93] width 117 height 26
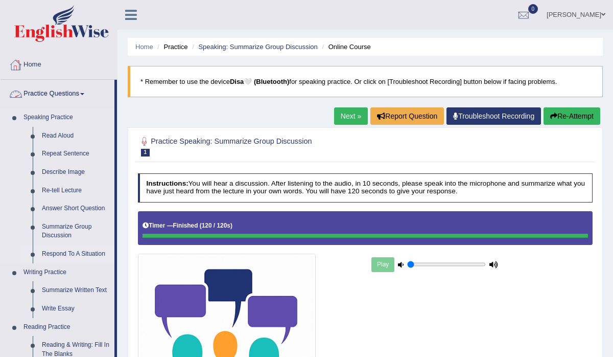
click at [56, 255] on link "Respond To A Situation" at bounding box center [75, 254] width 77 height 18
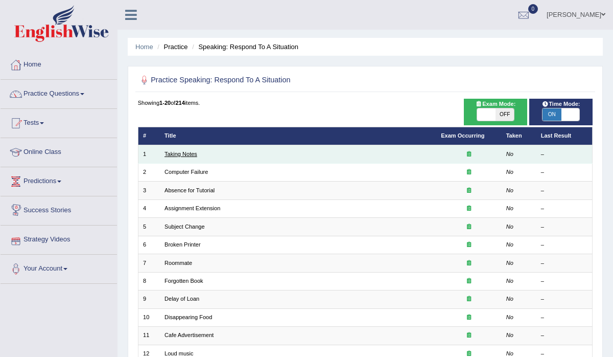
click at [174, 155] on link "Taking Notes" at bounding box center [181, 154] width 33 height 6
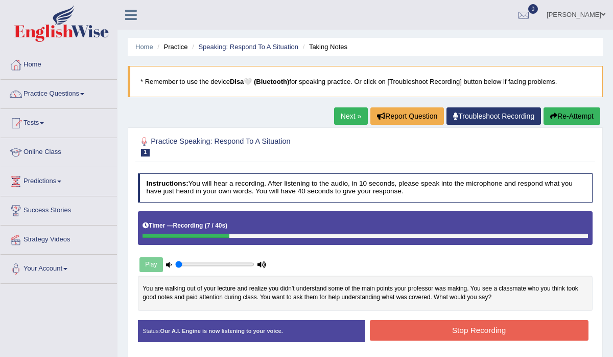
click at [582, 116] on button "Re-Attempt" at bounding box center [572, 115] width 57 height 17
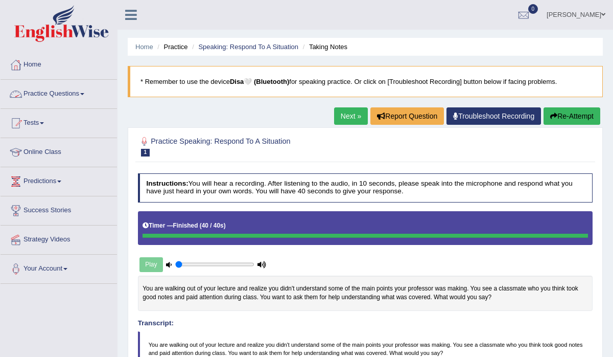
click at [67, 94] on link "Practice Questions" at bounding box center [59, 93] width 117 height 26
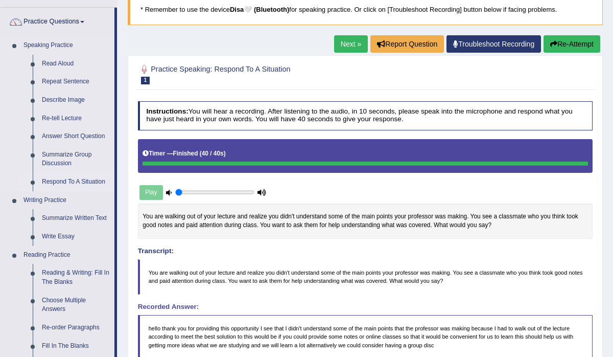
scroll to position [73, 0]
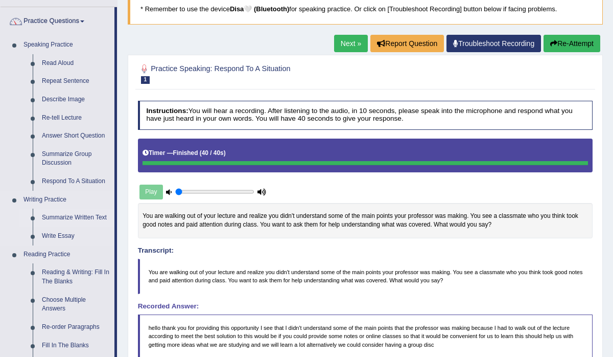
click at [66, 216] on link "Summarize Written Text" at bounding box center [75, 218] width 77 height 18
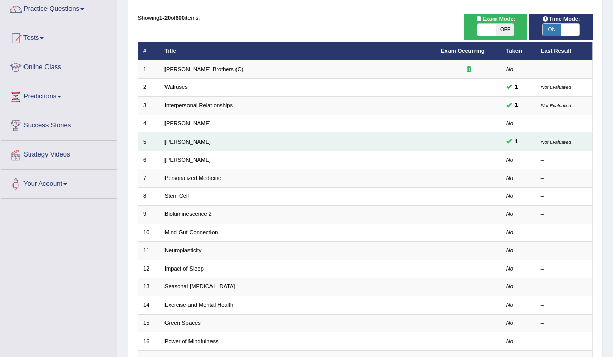
scroll to position [95, 0]
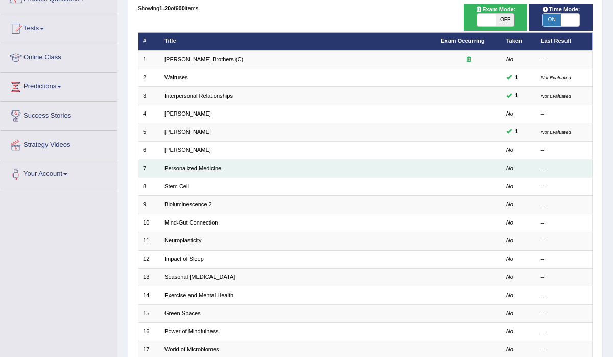
click at [196, 167] on link "Personalized Medicine" at bounding box center [193, 168] width 57 height 6
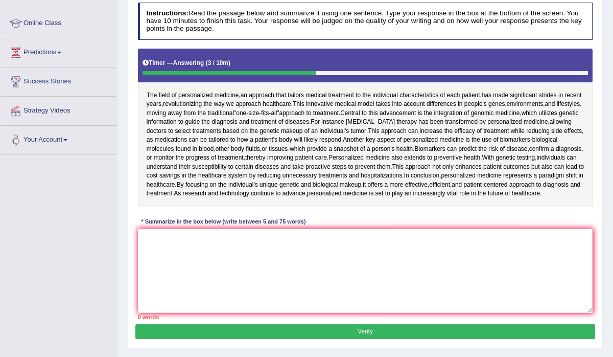
scroll to position [131, 0]
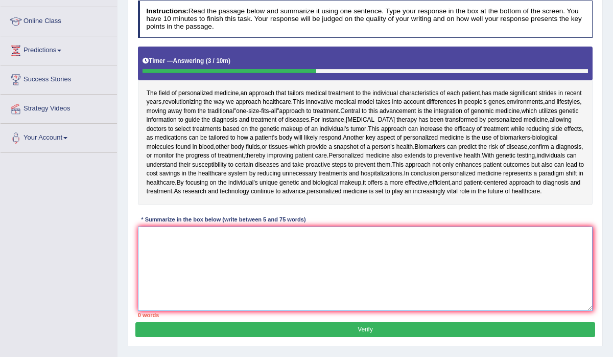
click at [204, 262] on textarea at bounding box center [365, 268] width 455 height 84
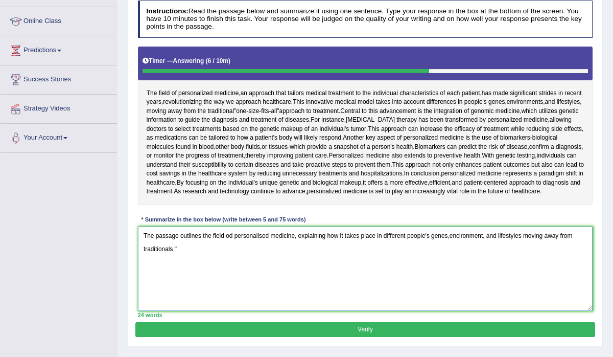
click at [453, 243] on textarea "The passage outlines the field od personalised medicine, explaining how it take…" at bounding box center [365, 268] width 455 height 84
click at [465, 244] on textarea "The passage outlines the field od personalised medicine, explaining how it take…" at bounding box center [365, 268] width 455 height 84
click at [330, 269] on textarea "The passage outlines the field od personalised medicine, explaining how it take…" at bounding box center [365, 268] width 455 height 84
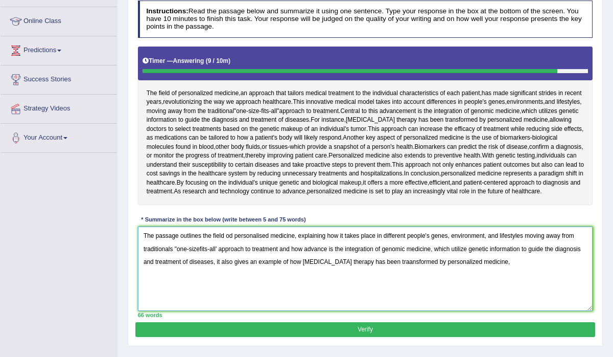
click at [286, 270] on textarea "The passage outlines the field od personalised medicine, explaining how it take…" at bounding box center [365, 268] width 455 height 84
drag, startPoint x: 145, startPoint y: 245, endPoint x: 454, endPoint y: 274, distance: 310.1
click at [454, 274] on textarea "The passage outlines the field od personalised medicine, explaining how it take…" at bounding box center [365, 268] width 455 height 84
click at [491, 271] on textarea "The passage outlines the field od personalised medicine, explaining how it take…" at bounding box center [365, 268] width 455 height 84
click at [245, 270] on textarea "The passage outlines the field od personalised medicine, explaining how it take…" at bounding box center [365, 268] width 455 height 84
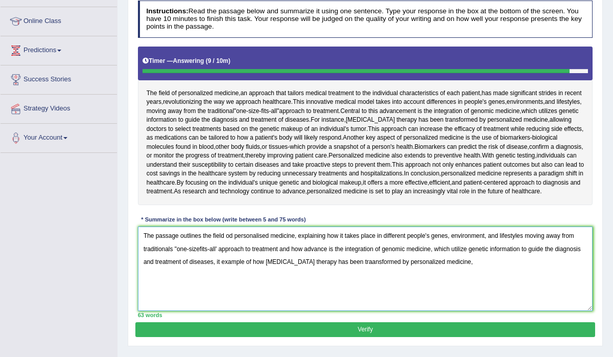
click at [252, 270] on textarea "The passage outlines the field od personalised medicine, explaining how it take…" at bounding box center [365, 268] width 455 height 84
click at [248, 269] on textarea "The passage outlines the field od personalised medicine, explaining how it take…" at bounding box center [365, 268] width 455 height 84
type textarea "The passage outlines the field od personalised medicine, explaining how it take…"
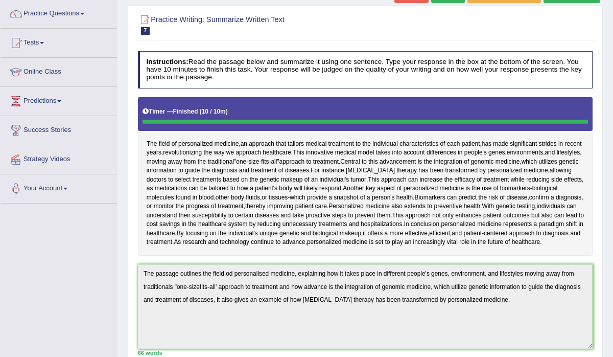
scroll to position [0, 0]
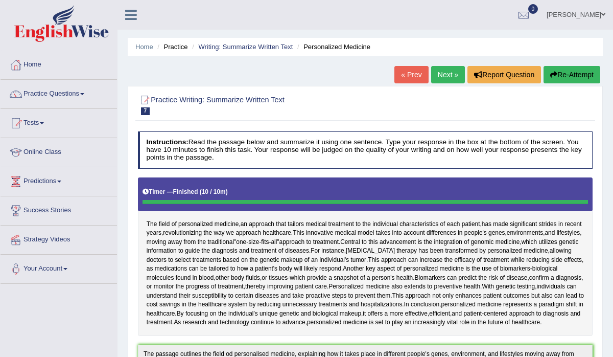
click at [561, 76] on button "Re-Attempt" at bounding box center [572, 74] width 57 height 17
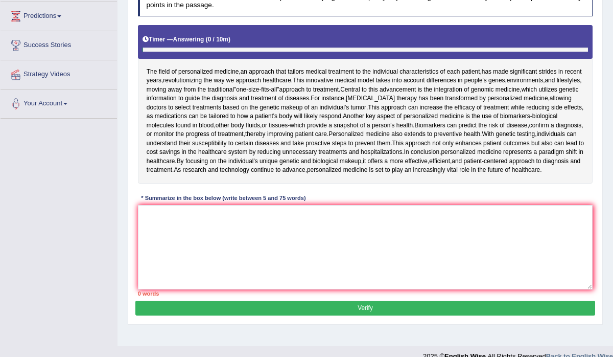
scroll to position [180, 0]
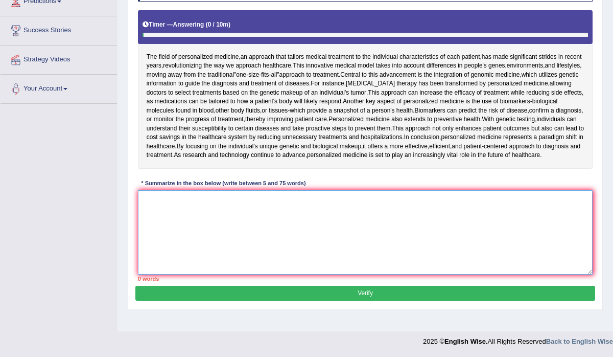
click at [264, 227] on textarea at bounding box center [365, 232] width 455 height 84
paste textarea "he passage outlines the field od personalised medicine, explaining how it takes…"
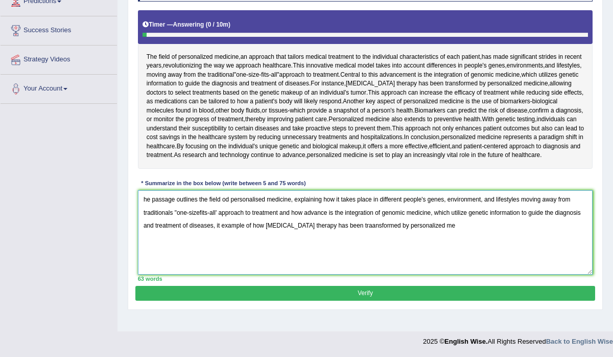
click at [145, 211] on textarea "he passage outlines the field od personalised medicine, explaining how it takes…" at bounding box center [365, 232] width 455 height 84
click at [142, 209] on textarea "he passage outlines the field od personalised medicine, explaining how it takes…" at bounding box center [365, 232] width 455 height 84
click at [461, 234] on textarea "The passage outlines the field od personalised medicine, explaining how it take…" at bounding box center [365, 232] width 455 height 84
click at [294, 219] on textarea "The passage outlines the field od personalised medicine, explaining how it take…" at bounding box center [365, 232] width 455 height 84
click at [306, 219] on textarea "The passage outlines the field od personalised medicine, explaining how it take…" at bounding box center [365, 232] width 455 height 84
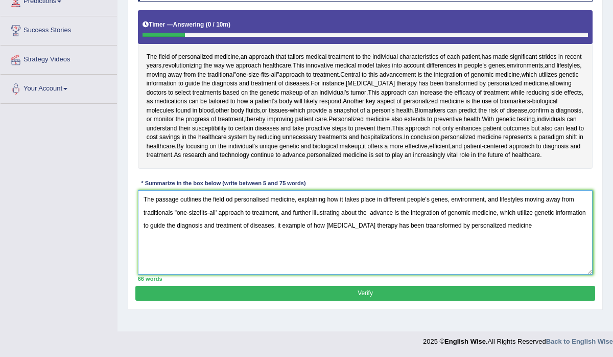
click at [398, 220] on textarea "The passage outlines the field od personalised medicine, explaining how it take…" at bounding box center [365, 232] width 455 height 84
click at [373, 222] on textarea "The passage outlines the field od personalised medicine, explaining how it take…" at bounding box center [365, 232] width 455 height 84
click at [315, 235] on textarea "The passage outlines the field od personalised medicine, explaining how it take…" at bounding box center [365, 232] width 455 height 84
click at [580, 236] on textarea "The passage outlines the field od personalised medicine, explaining how it take…" at bounding box center [365, 232] width 455 height 84
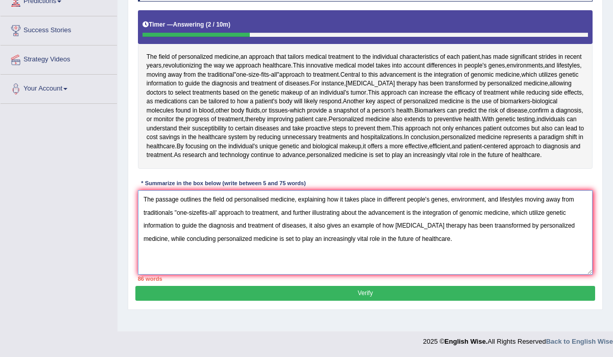
click at [233, 209] on textarea "The passage outlines the field od personalised medicine, explaining how it take…" at bounding box center [365, 232] width 455 height 84
click at [577, 221] on textarea "The passage outlines the field of personalised medicine, explaining how it take…" at bounding box center [365, 232] width 455 height 84
click at [243, 233] on textarea "The passage outlines the field of personalised medicine, explaining how it take…" at bounding box center [365, 232] width 455 height 84
click at [241, 233] on textarea "The passage outlines the field of personalised medicine, explaining how it take…" at bounding box center [365, 232] width 455 height 84
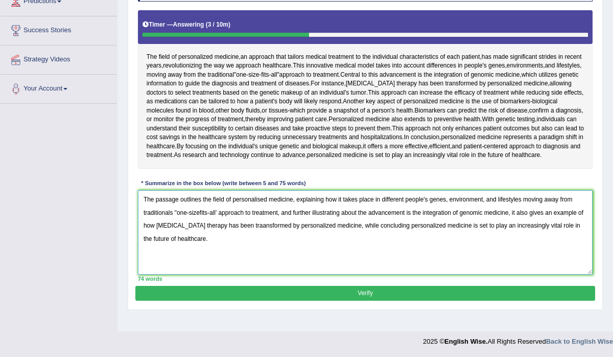
type textarea "The passage outlines the field of personalised medicine, explaining how it take…"
click at [218, 296] on button "Verify" at bounding box center [364, 293] width 459 height 15
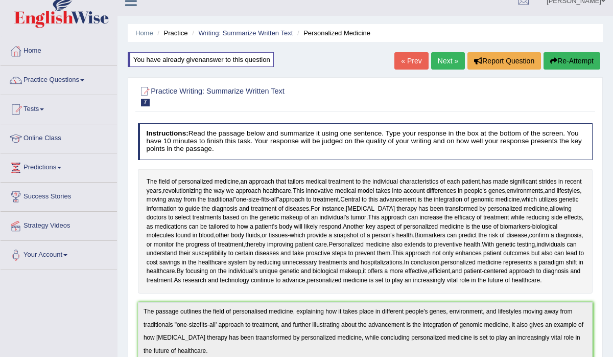
scroll to position [0, 0]
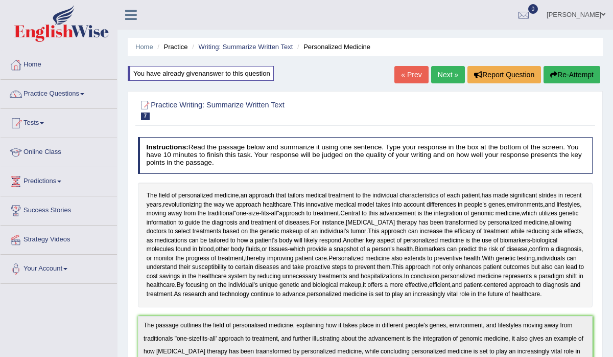
click at [408, 69] on link "« Prev" at bounding box center [412, 74] width 34 height 17
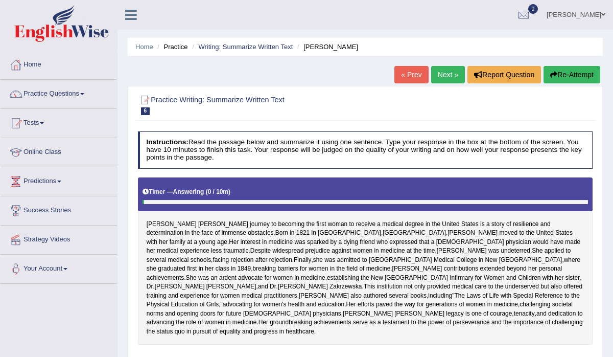
click at [452, 70] on link "Next »" at bounding box center [448, 74] width 34 height 17
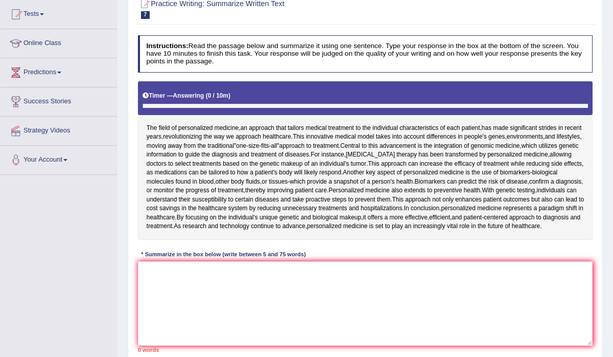
scroll to position [180, 0]
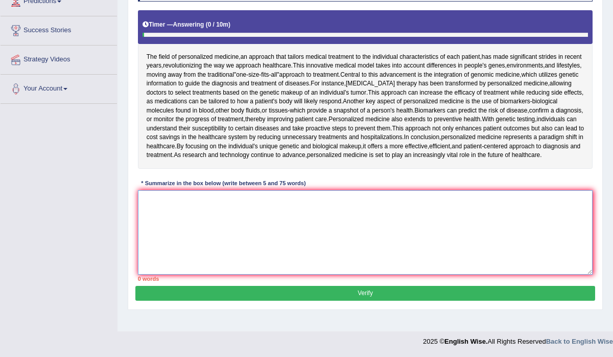
click at [235, 210] on textarea at bounding box center [365, 232] width 455 height 84
paste textarea "he passage outlines the field od personalised medicine, explaining how it takes…"
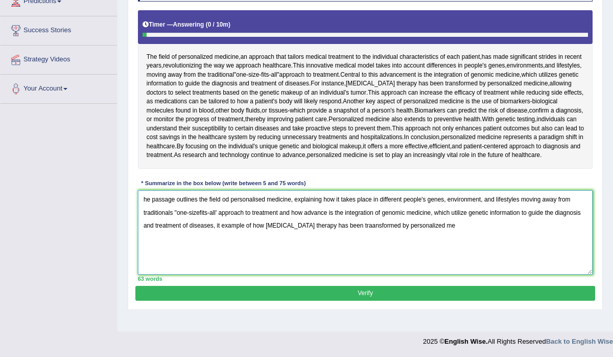
click at [144, 207] on textarea "he passage outlines the field od personalised medicine, explaining how it takes…" at bounding box center [365, 232] width 455 height 84
click at [219, 221] on textarea "The passage outlines the field od personalised medicine, explaining how it take…" at bounding box center [365, 232] width 455 height 84
click at [263, 220] on textarea "The passage outlines the field od personalised medicine, explaining how it take…" at bounding box center [365, 232] width 455 height 84
click at [348, 220] on textarea "The passage outlines the field od personalised medicine, explaining how it take…" at bounding box center [365, 232] width 455 height 84
click at [260, 233] on textarea "The passage outlines the field od personalised medicine, explaining how it take…" at bounding box center [365, 232] width 455 height 84
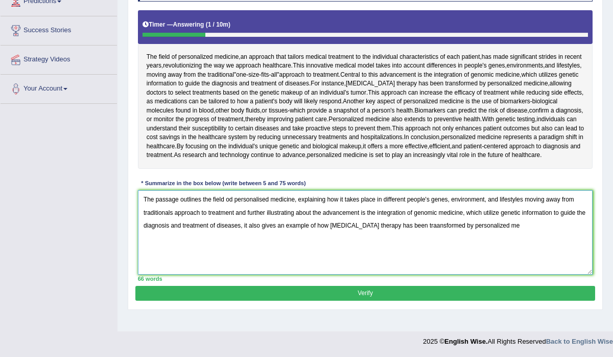
click at [518, 237] on textarea "The passage outlines the field od personalised medicine, explaining how it take…" at bounding box center [365, 232] width 455 height 84
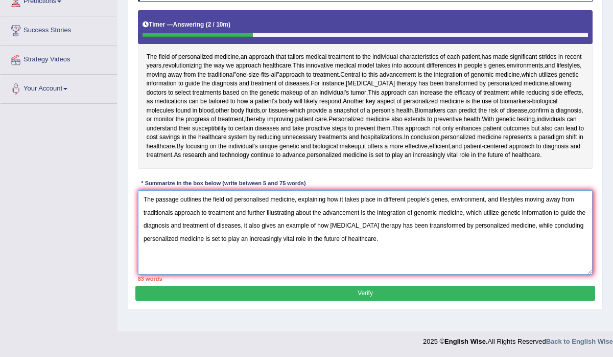
click at [233, 209] on textarea "The passage outlines the field od personalised medicine, explaining how it take…" at bounding box center [365, 232] width 455 height 84
click at [260, 208] on textarea "The passage outlines the field of personalised medicine, explaining how it take…" at bounding box center [365, 232] width 455 height 84
drag, startPoint x: 251, startPoint y: 235, endPoint x: 146, endPoint y: 236, distance: 105.8
click at [145, 236] on textarea "The passage outlines the field of personalized medicine, explaining how it take…" at bounding box center [365, 232] width 455 height 84
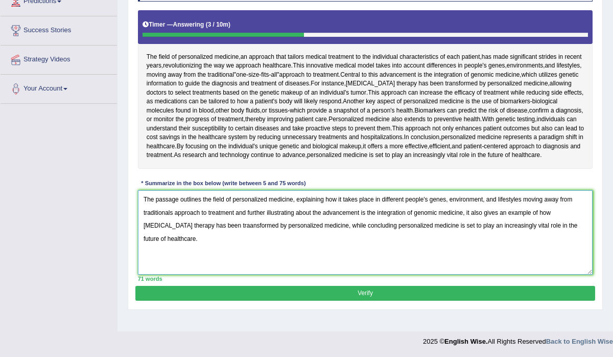
click at [202, 236] on textarea "The passage outlines the field of personalized medicine, explaining how it take…" at bounding box center [365, 232] width 455 height 84
click at [297, 233] on textarea "The passage outlines the field of personalized medicine, explaining how it take…" at bounding box center [365, 232] width 455 height 84
click at [295, 233] on textarea "The passage outlines the field of personalized medicine, explaining how it take…" at bounding box center [365, 232] width 455 height 84
type textarea "The passage outlines the field of personalized medicine, explaining how it take…"
click at [383, 301] on button "Verify" at bounding box center [364, 293] width 459 height 15
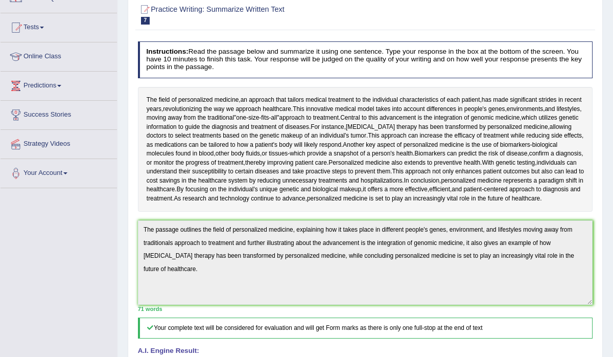
scroll to position [0, 0]
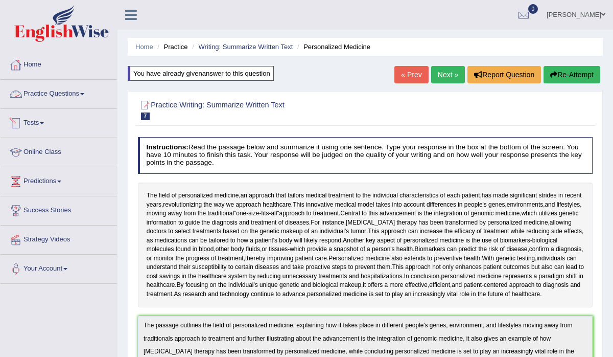
click at [77, 98] on link "Practice Questions" at bounding box center [59, 93] width 117 height 26
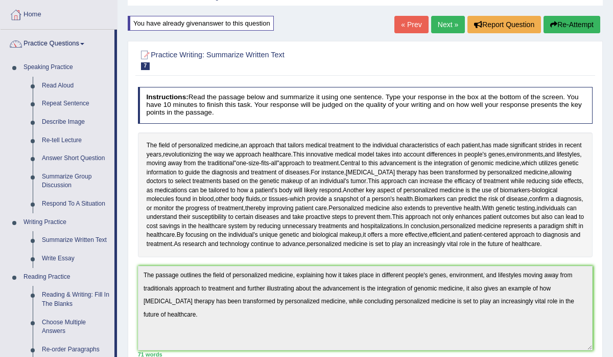
scroll to position [73, 0]
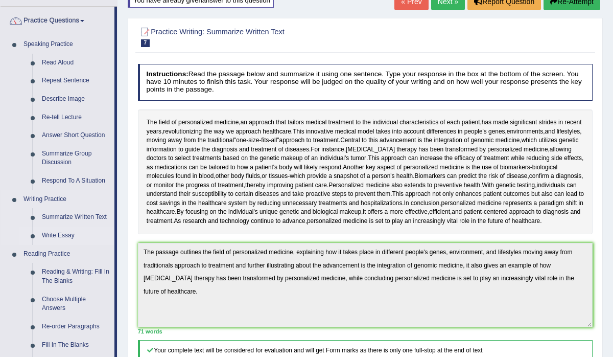
click at [60, 237] on link "Write Essay" at bounding box center [75, 235] width 77 height 18
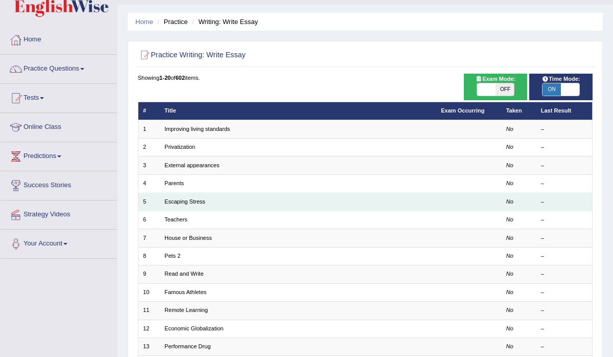
scroll to position [37, 0]
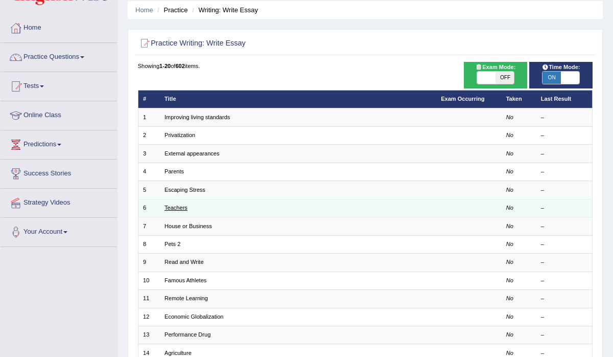
click at [168, 205] on link "Teachers" at bounding box center [176, 207] width 23 height 6
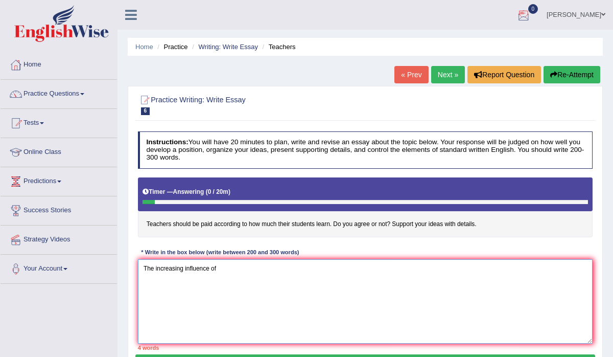
type textarea "The increasing influence of"
click at [590, 17] on link "[PERSON_NAME]" at bounding box center [576, 13] width 74 height 27
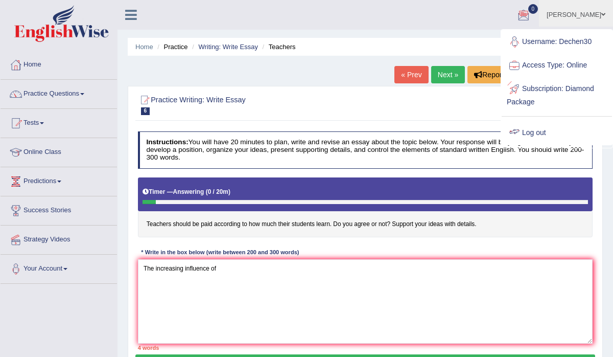
click at [532, 134] on link "Log out" at bounding box center [557, 133] width 110 height 24
